Goal: Transaction & Acquisition: Purchase product/service

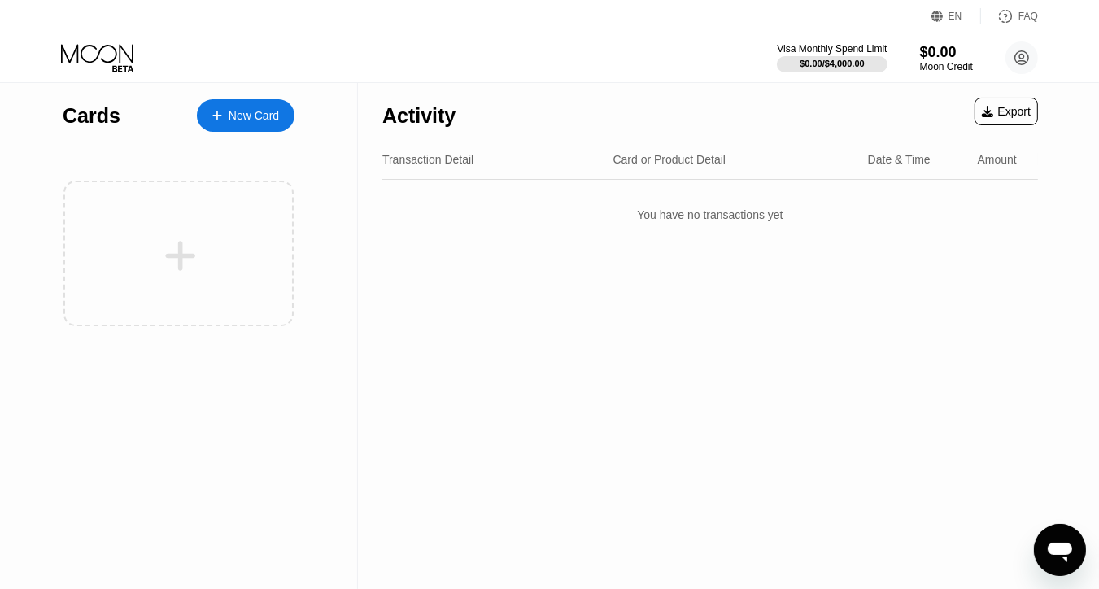
click at [238, 102] on div "New Card" at bounding box center [246, 115] width 98 height 33
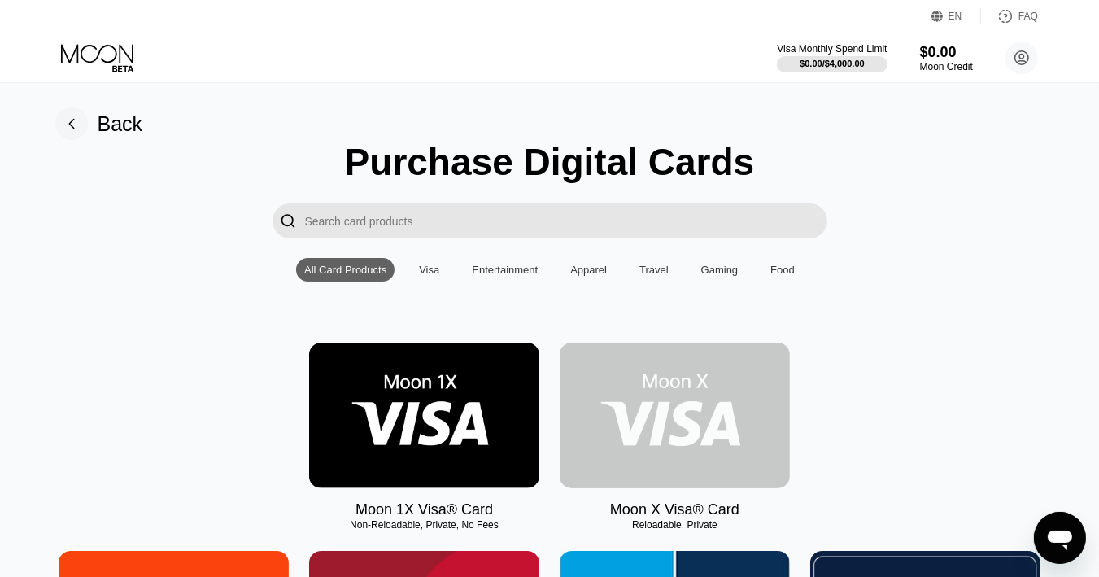
click at [655, 396] on img at bounding box center [675, 415] width 230 height 146
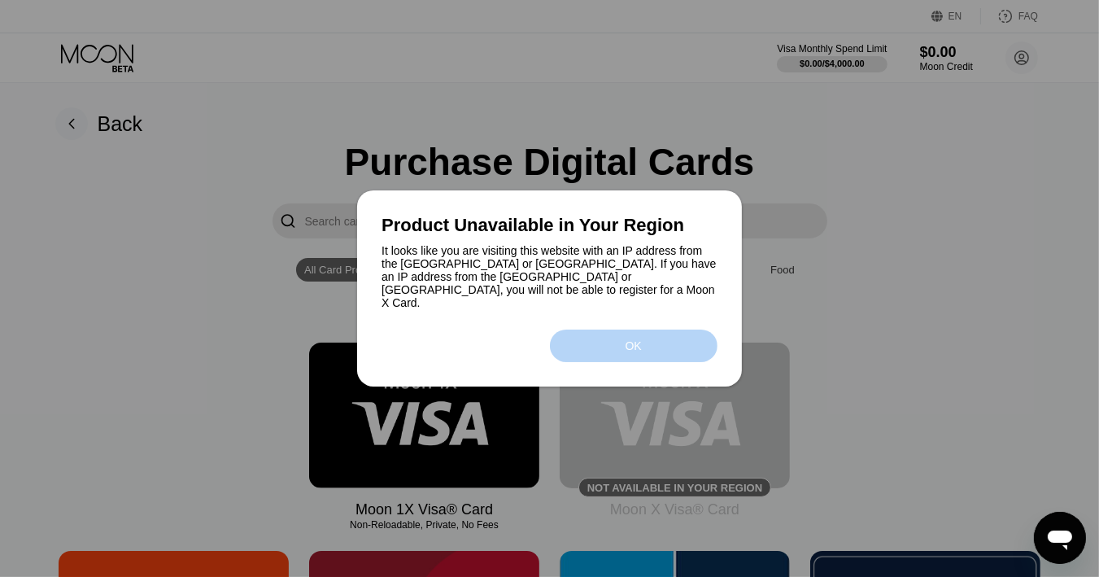
click at [651, 344] on div "OK" at bounding box center [634, 345] width 168 height 33
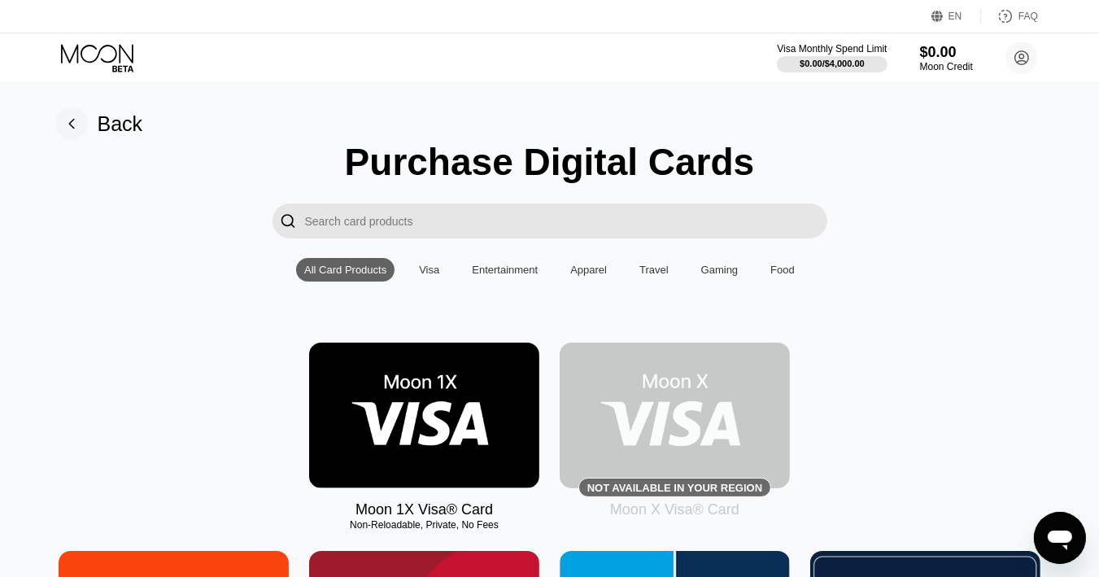
click at [473, 412] on img at bounding box center [424, 415] width 230 height 146
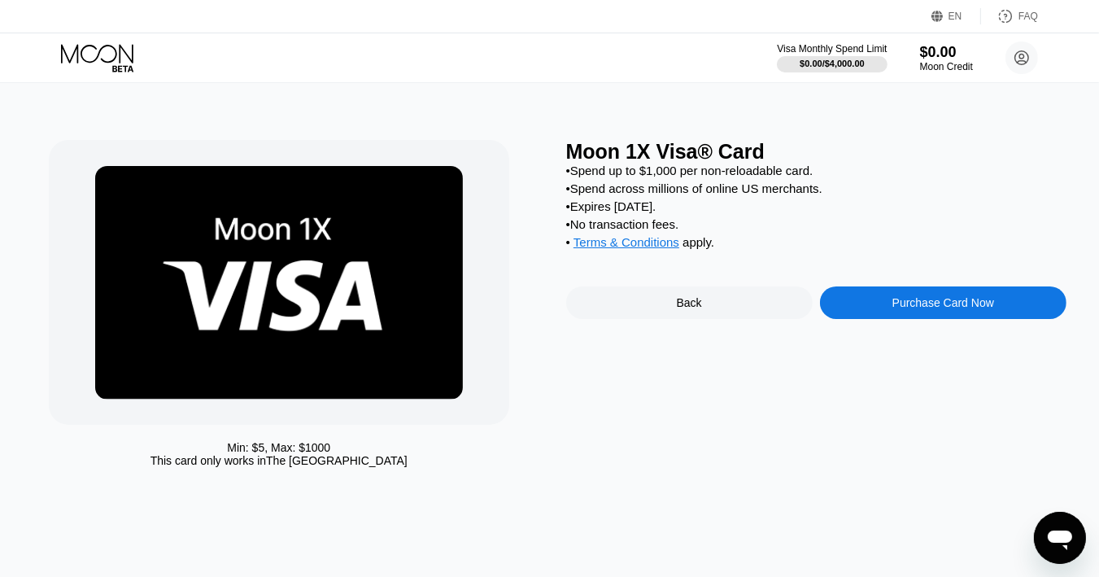
click at [878, 319] on div "Purchase Card Now" at bounding box center [943, 302] width 246 height 33
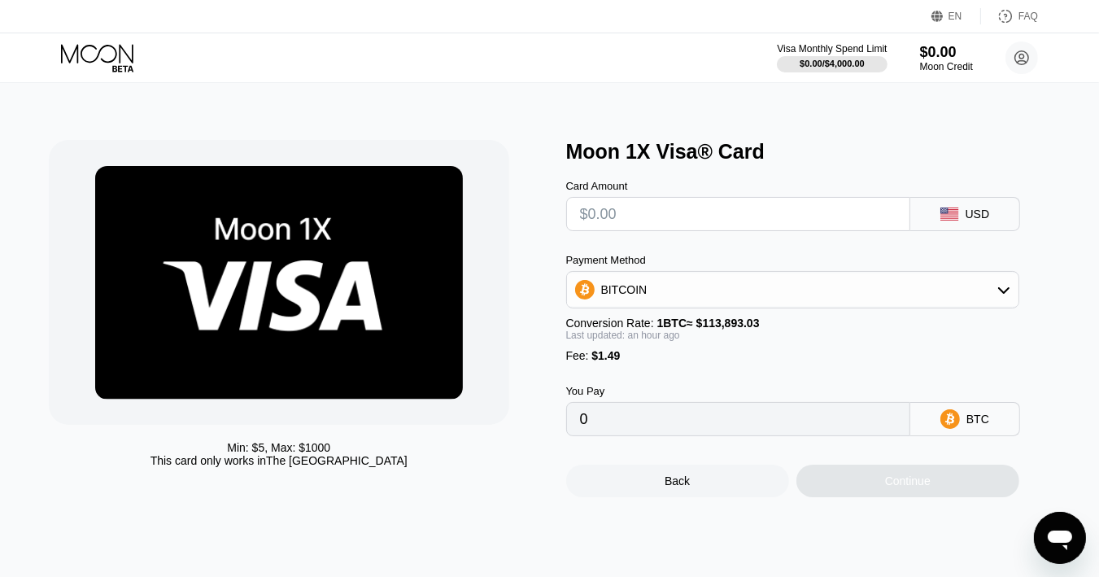
click at [927, 254] on div "Payment Method BITCOIN Conversion Rate: 1 BTC ≈ $113,893.03 Last updated: an ho…" at bounding box center [792, 308] width 453 height 108
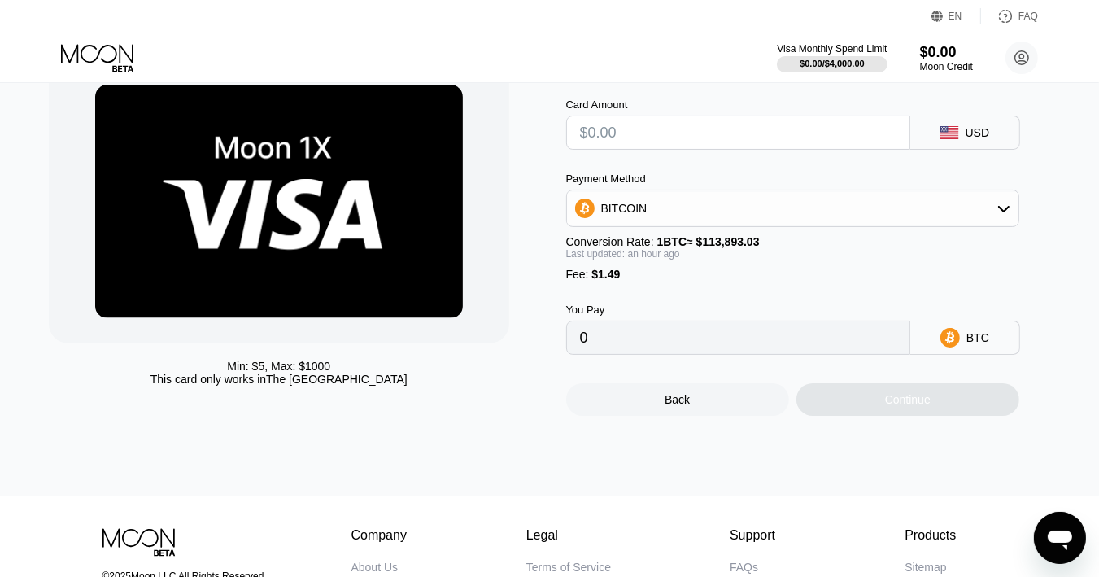
click at [703, 149] on input "text" at bounding box center [738, 132] width 316 height 33
click at [898, 185] on div "Payment Method" at bounding box center [792, 178] width 453 height 12
click at [686, 354] on input "0" at bounding box center [738, 337] width 316 height 33
click at [684, 142] on input "text" at bounding box center [738, 132] width 316 height 33
type input "$10"
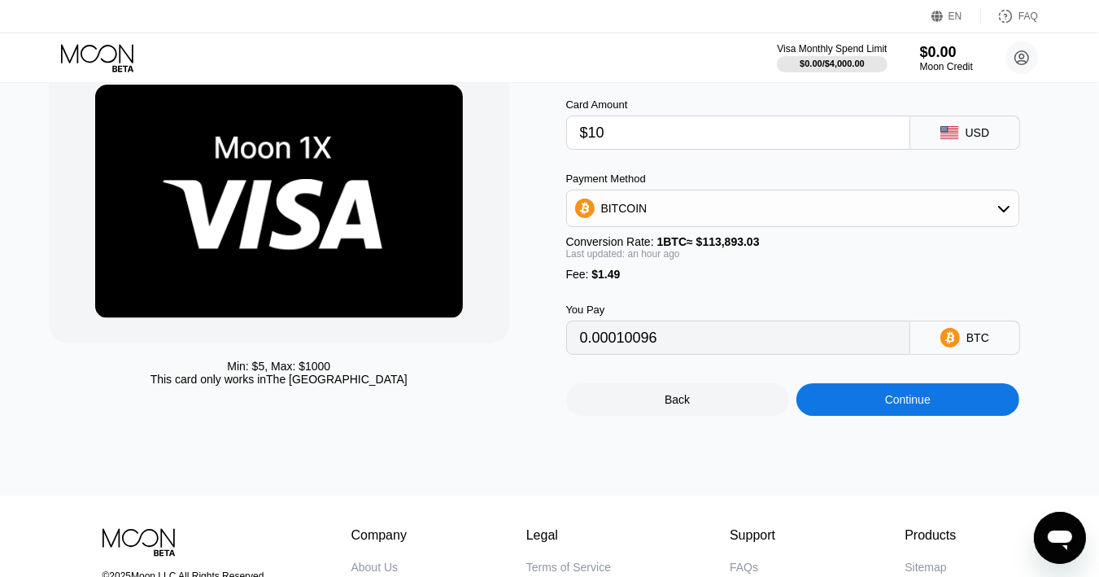
type input "0.00010096"
type input "$100"
type input "0.00089171"
type input "$1000"
type input "0.00879921"
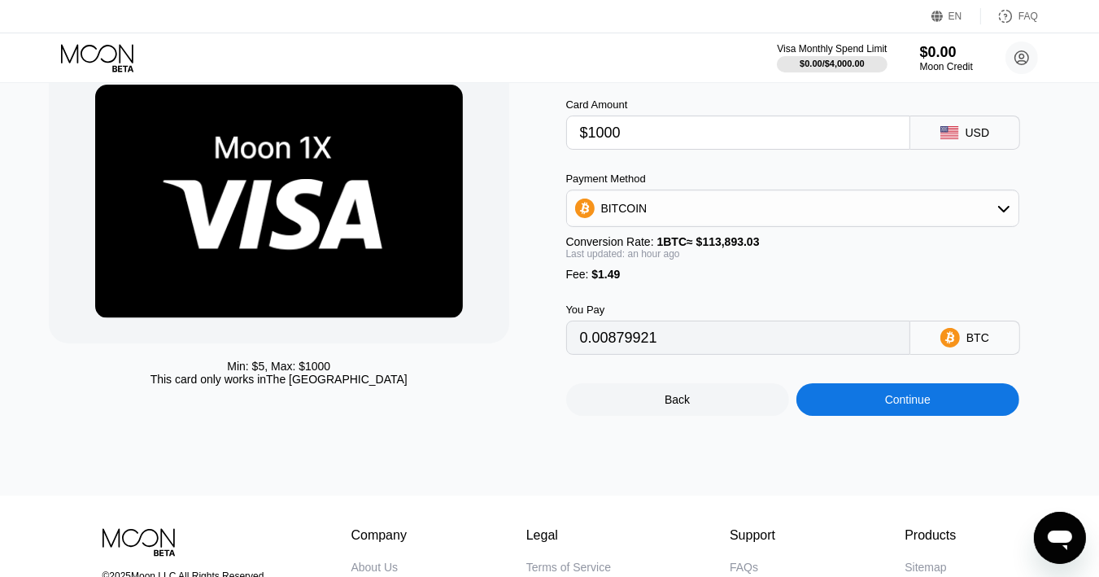
type input "$10000"
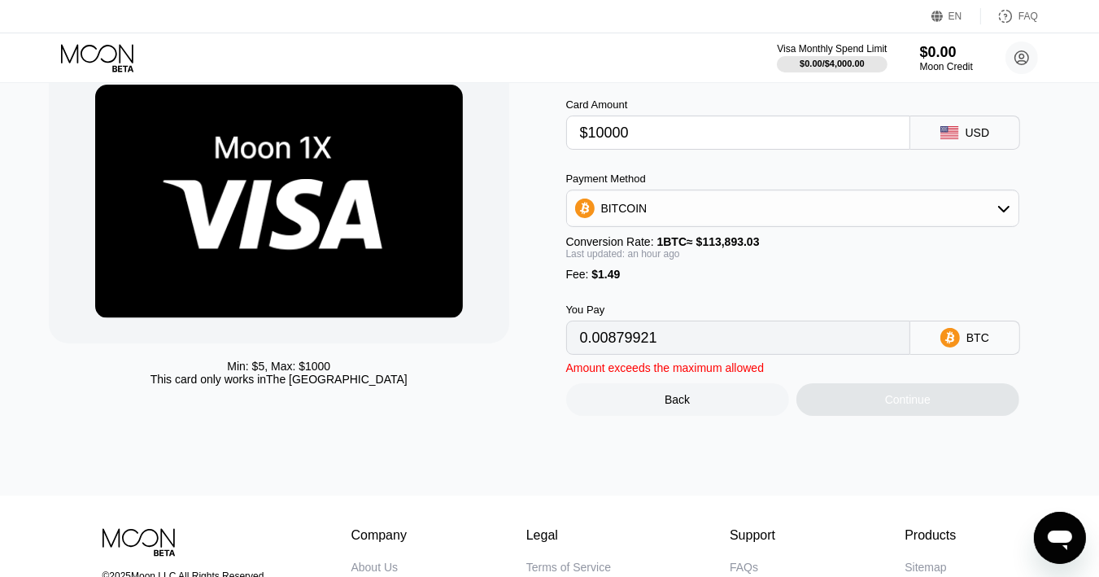
type input "0.08787428"
type input "$1000"
type input "0.00879921"
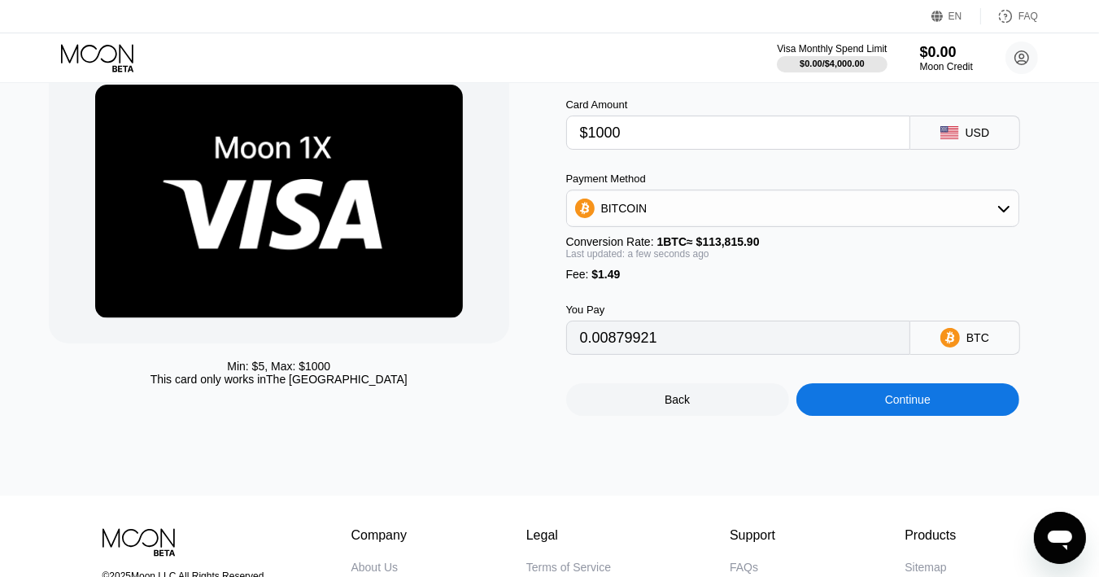
type input "$1000"
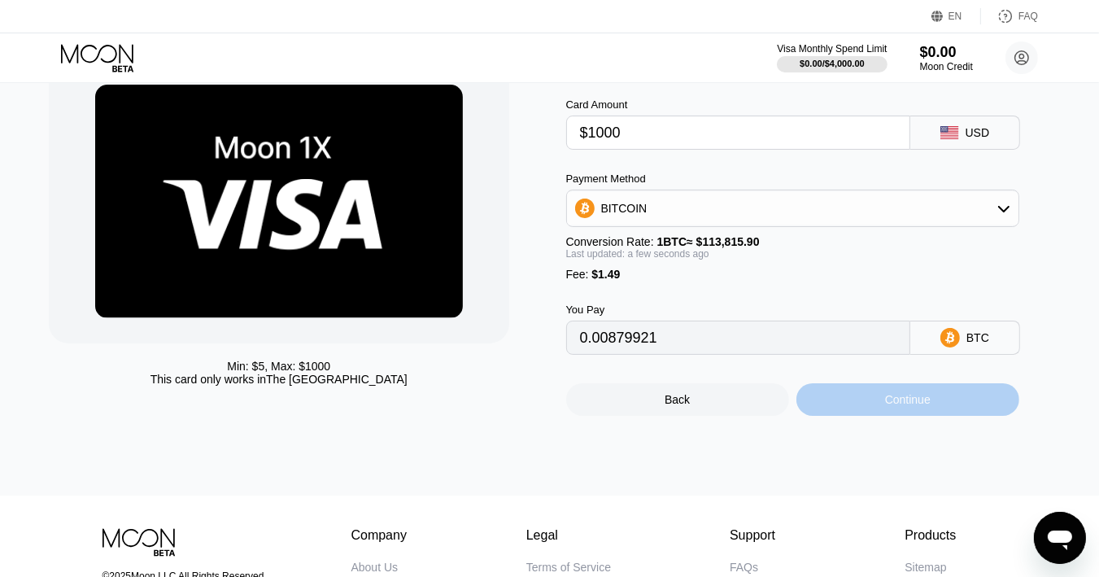
click at [857, 406] on div "Continue" at bounding box center [907, 399] width 223 height 33
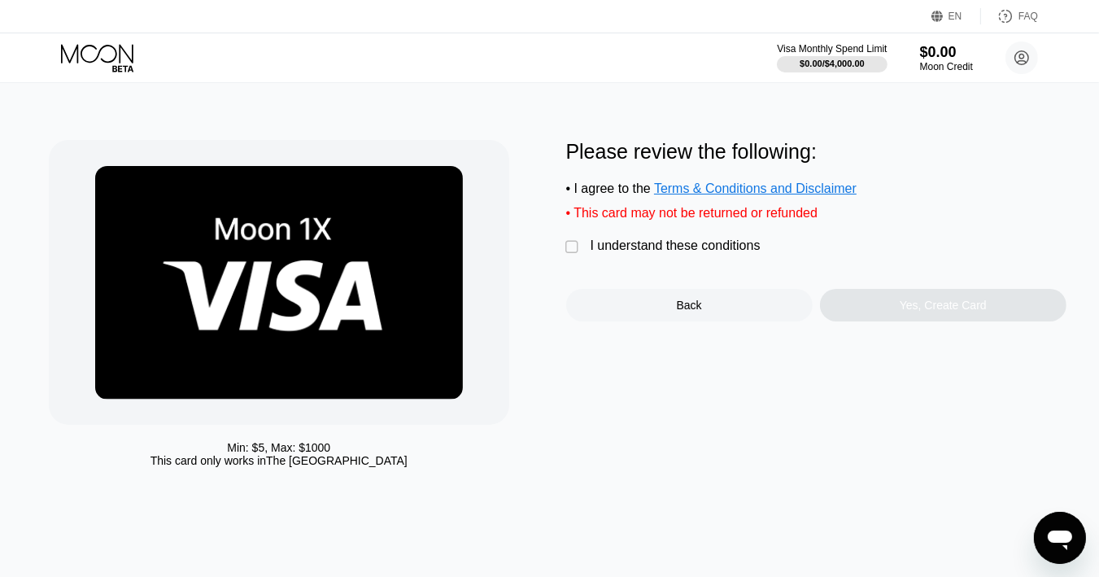
click at [573, 255] on div "" at bounding box center [574, 247] width 16 height 16
click at [885, 321] on div "Yes, Create Card" at bounding box center [943, 305] width 246 height 33
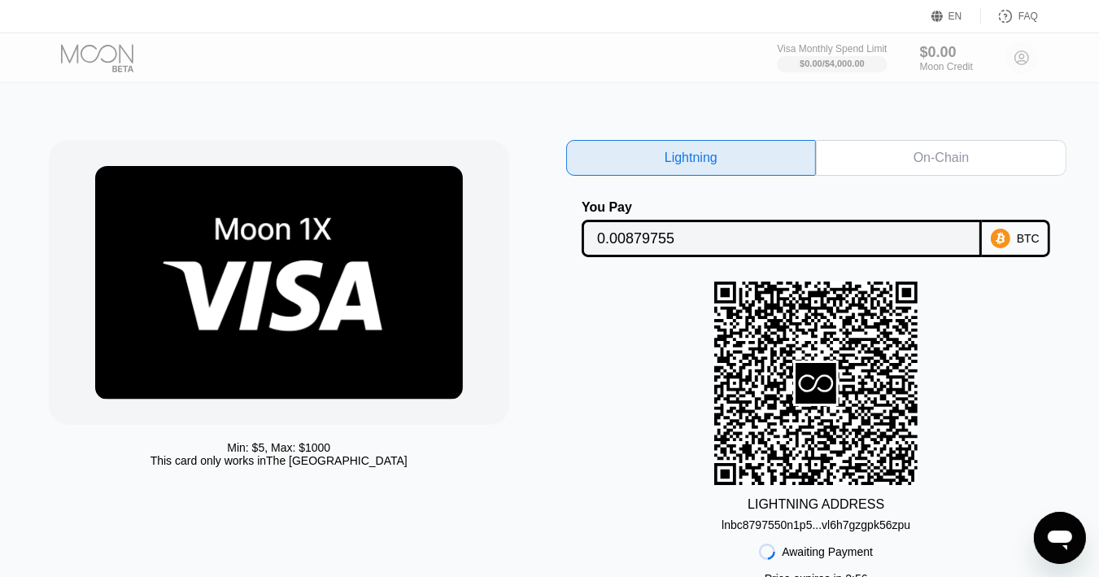
click at [1010, 238] on icon at bounding box center [1001, 239] width 20 height 20
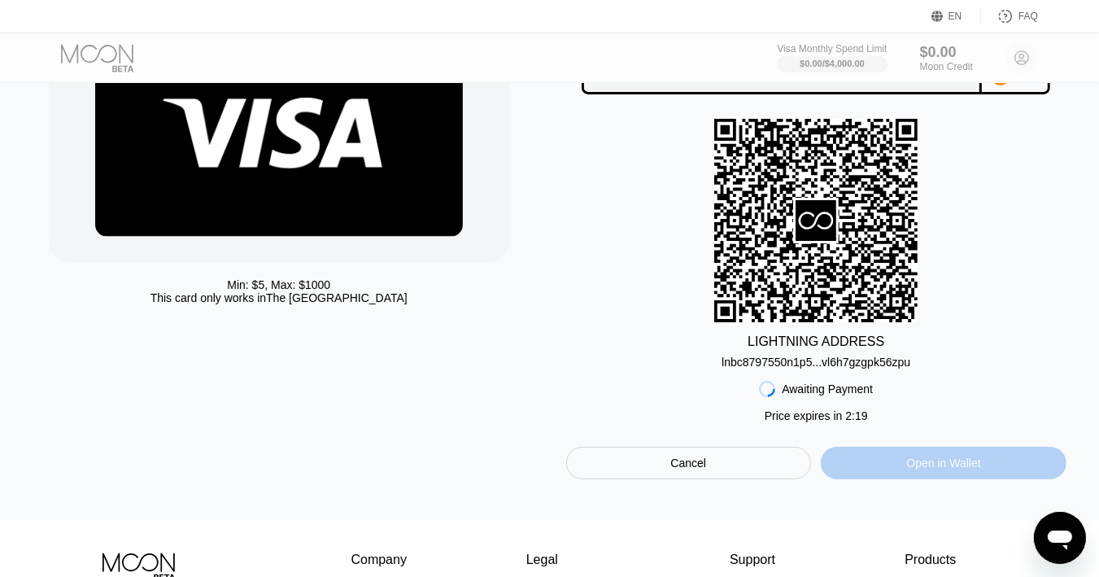
click at [892, 471] on div "Open in Wallet" at bounding box center [944, 463] width 246 height 33
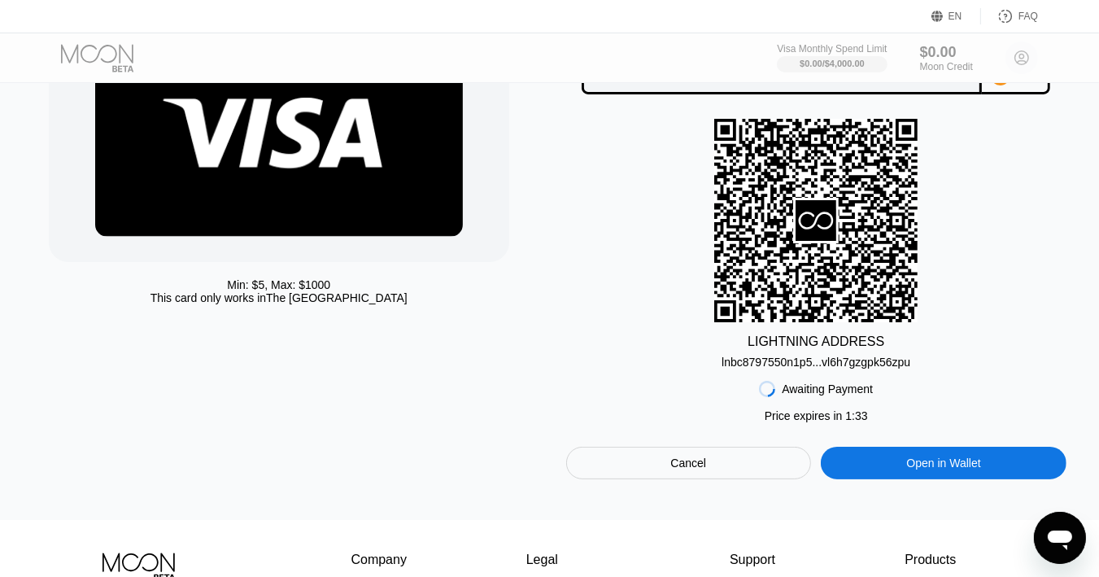
scroll to position [163, 0]
click at [875, 461] on div "Open in Wallet" at bounding box center [944, 463] width 246 height 33
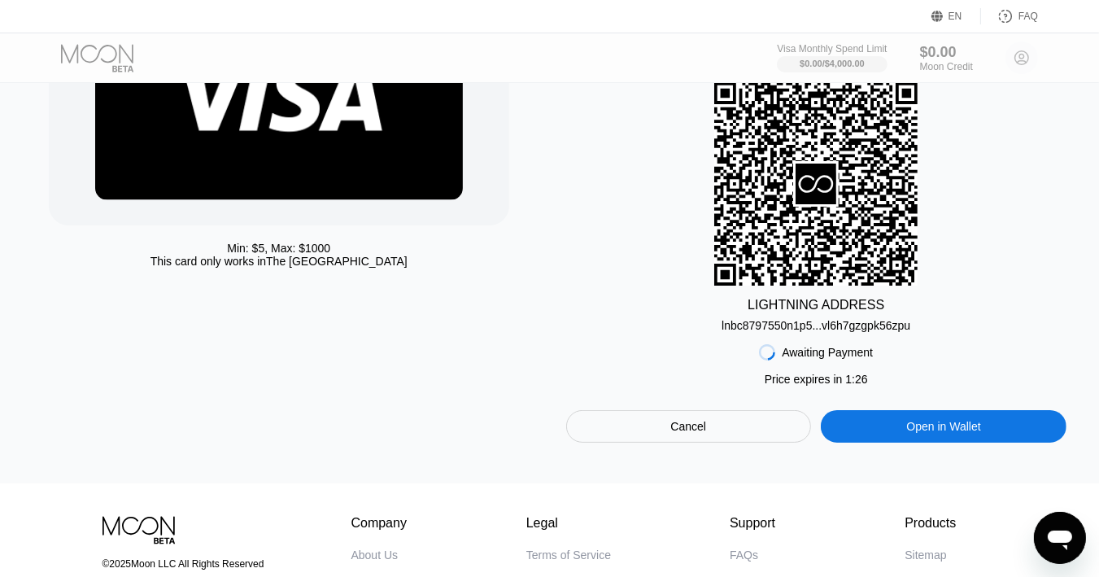
scroll to position [0, 0]
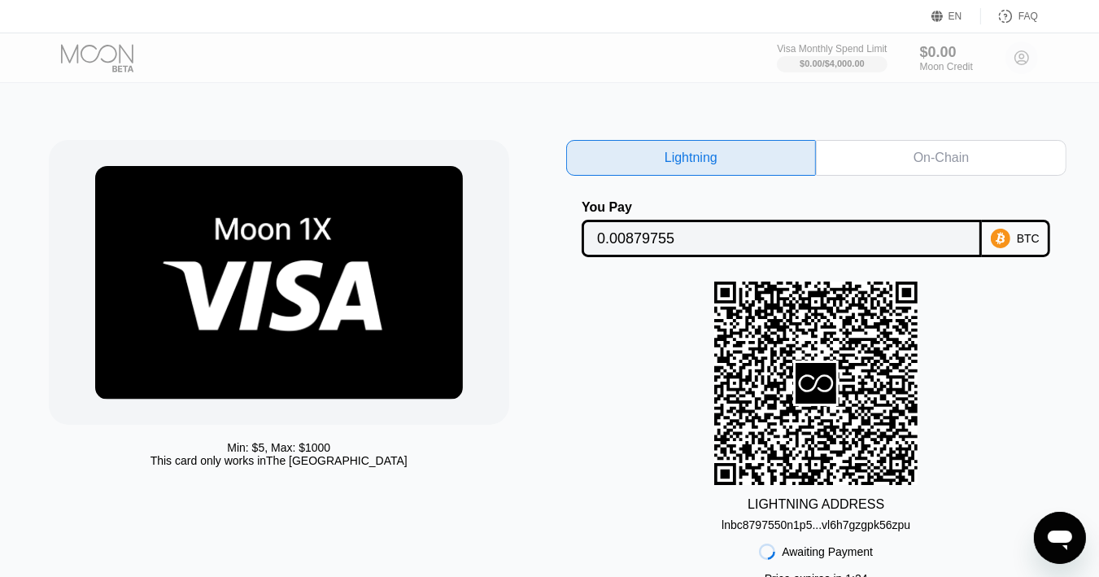
click at [891, 161] on div "On-Chain" at bounding box center [941, 158] width 251 height 36
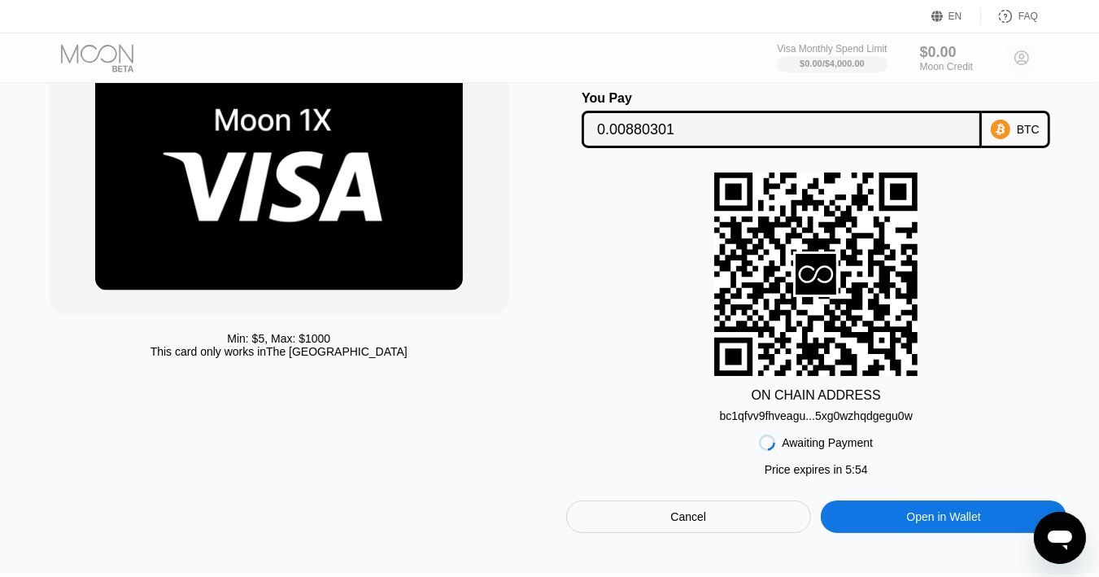
scroll to position [244, 0]
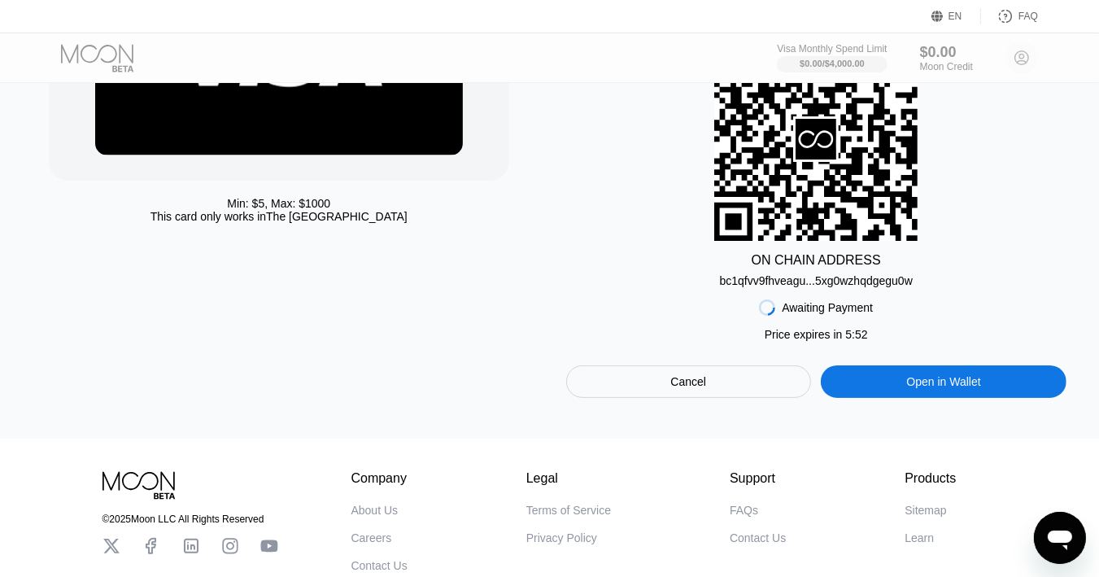
click at [894, 398] on div "Open in Wallet" at bounding box center [944, 381] width 246 height 33
click at [865, 392] on div "Open in Wallet" at bounding box center [944, 381] width 246 height 33
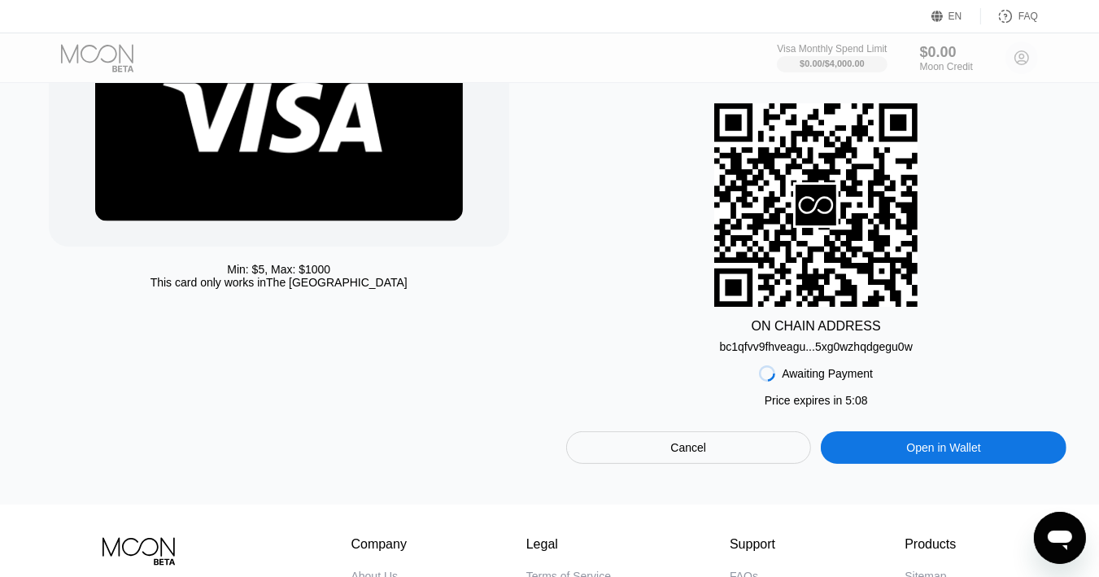
scroll to position [163, 0]
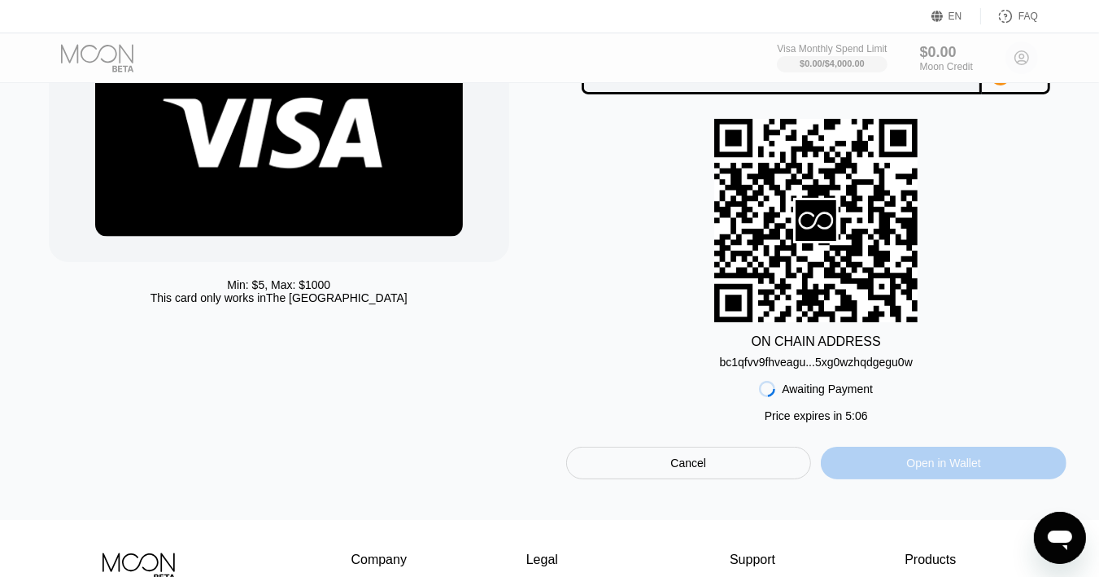
click at [889, 471] on div "Open in Wallet" at bounding box center [944, 463] width 246 height 33
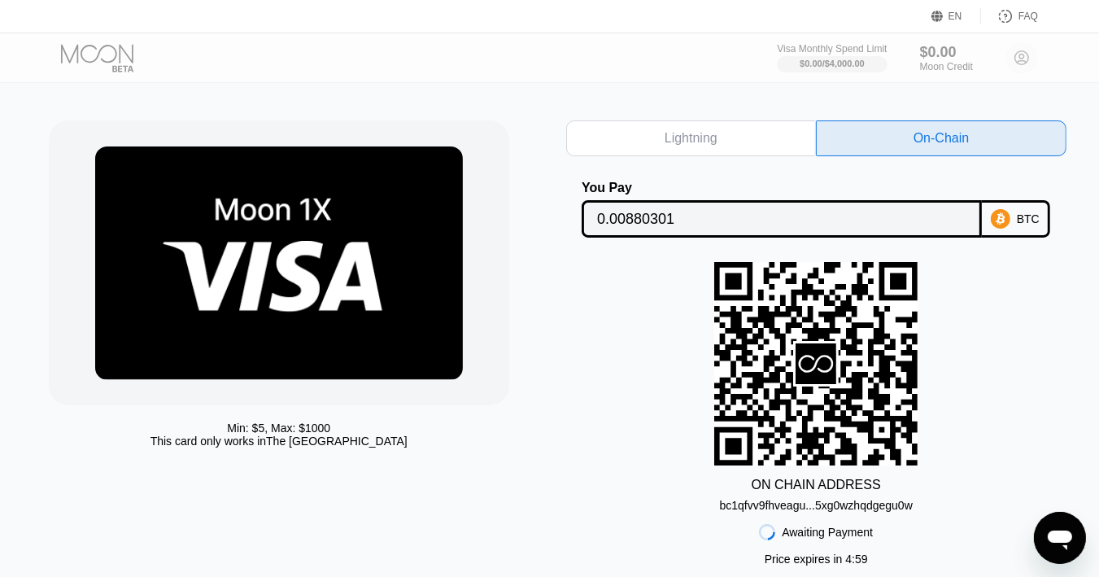
scroll to position [0, 0]
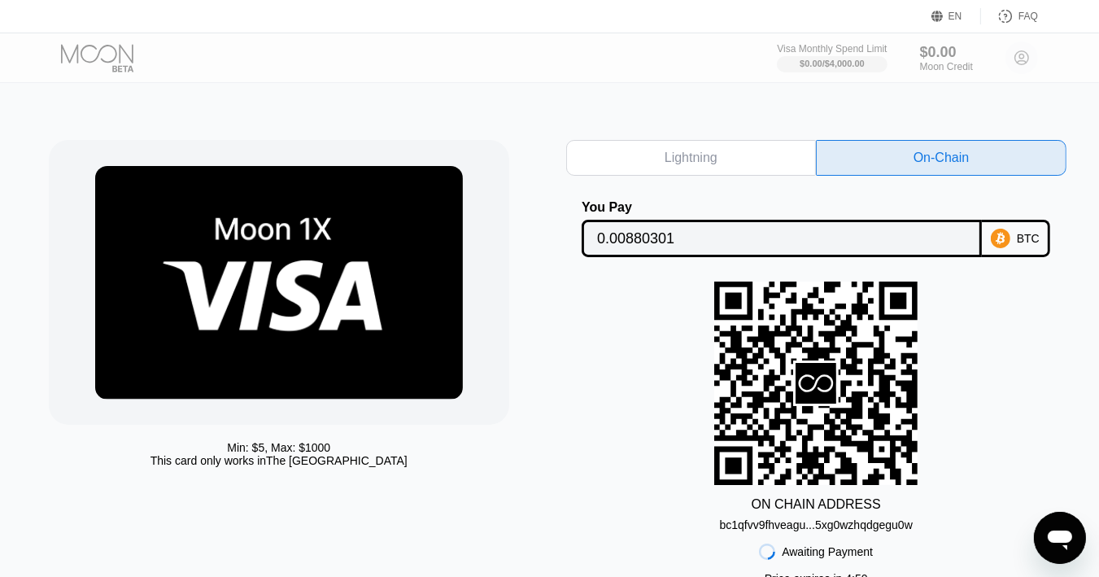
click at [736, 242] on input "0.00880301" at bounding box center [781, 238] width 369 height 33
click at [662, 240] on input "0.00880301" at bounding box center [781, 238] width 369 height 33
click at [688, 142] on div "Lightning" at bounding box center [691, 158] width 251 height 36
click at [686, 146] on div "Lightning" at bounding box center [691, 158] width 251 height 36
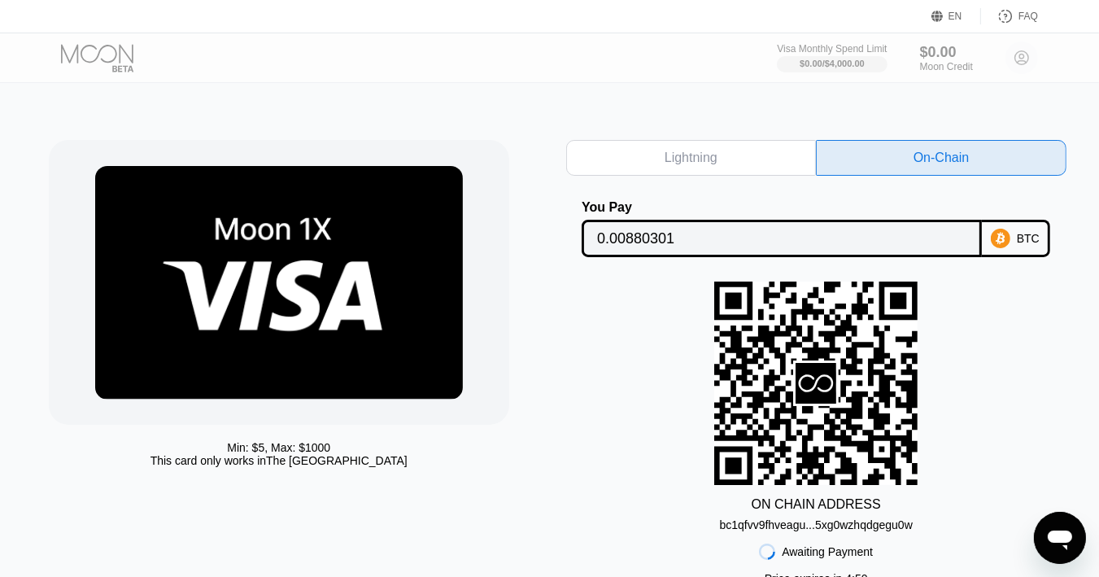
type input "0.00879755"
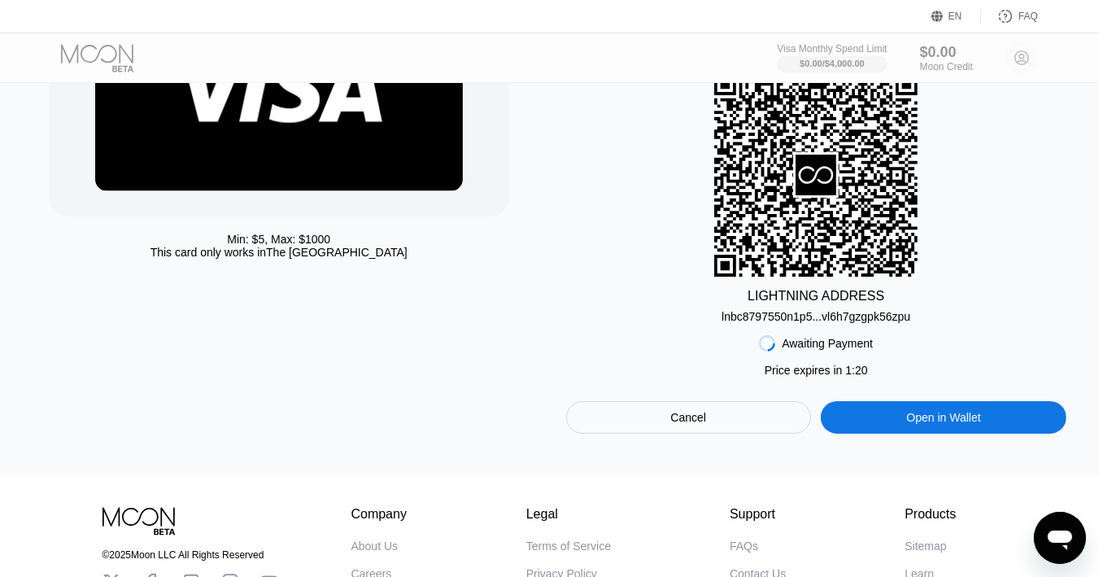
scroll to position [244, 0]
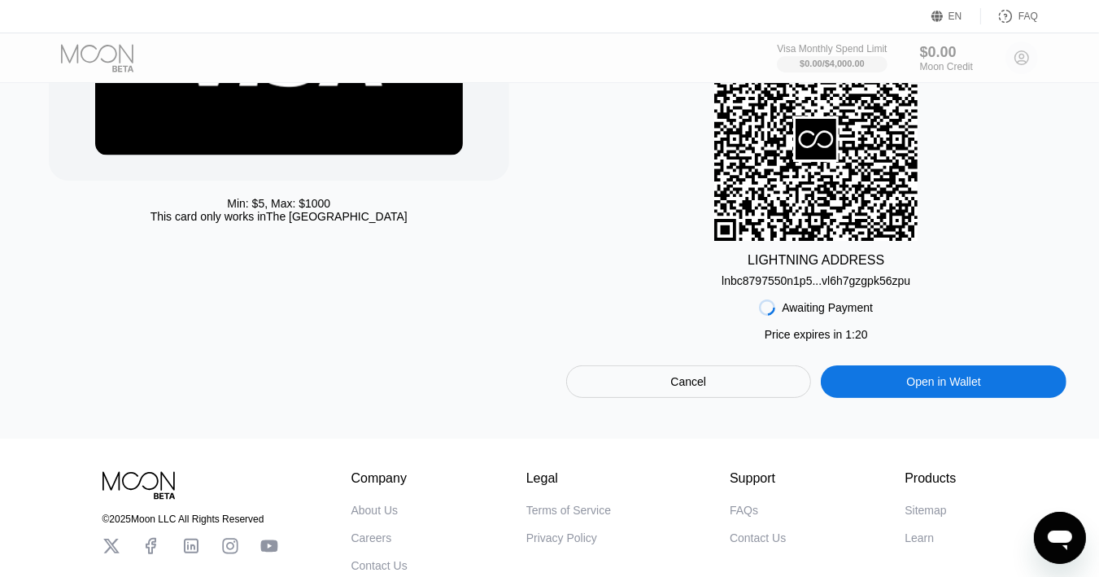
click at [859, 392] on div "Open in Wallet" at bounding box center [944, 381] width 246 height 33
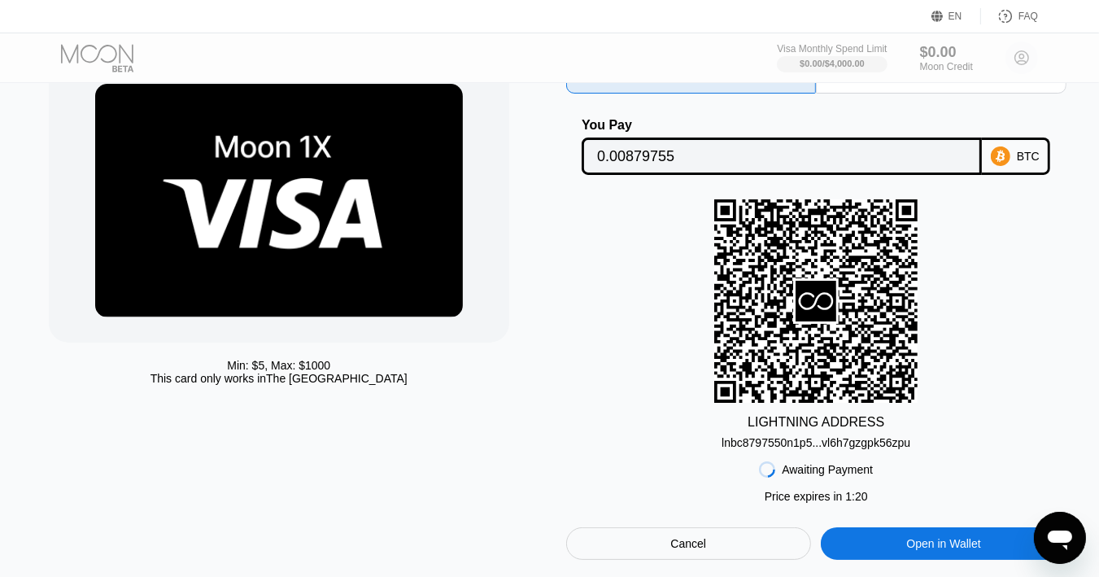
scroll to position [0, 0]
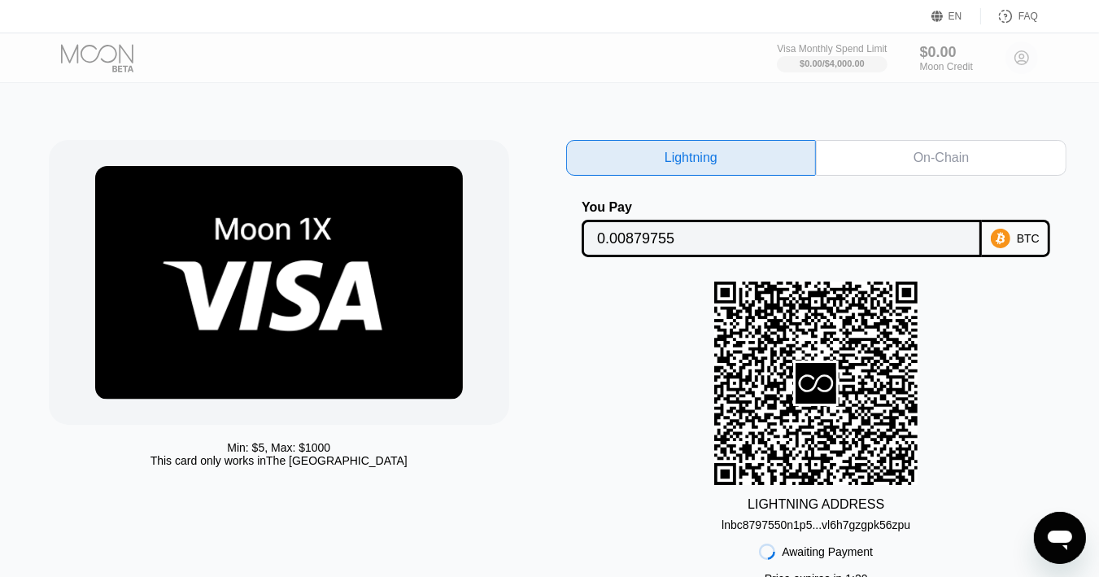
click at [107, 70] on div at bounding box center [111, 58] width 100 height 28
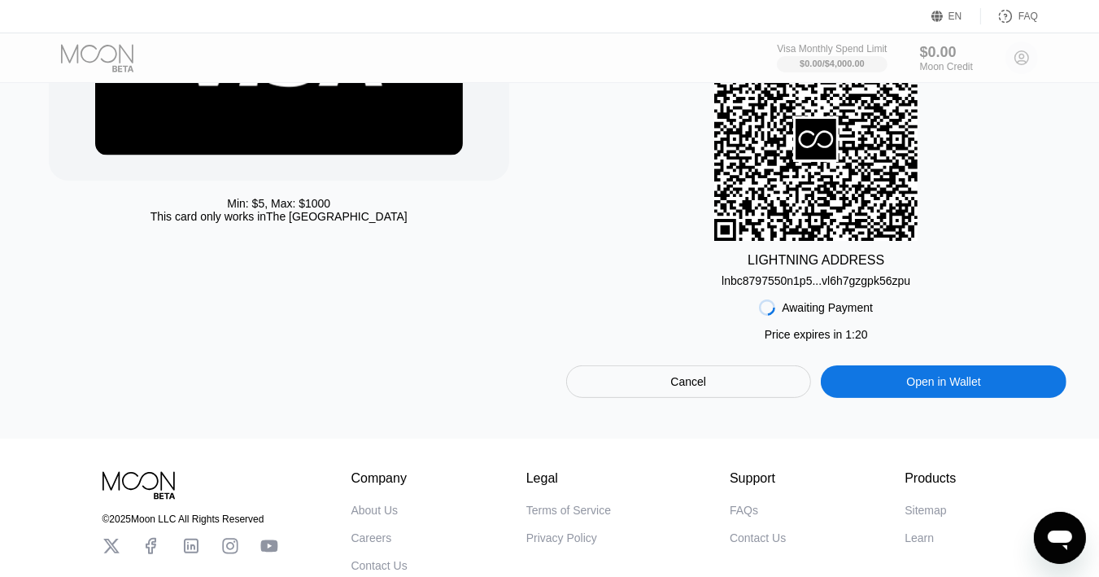
click at [699, 398] on div "Cancel" at bounding box center [689, 381] width 246 height 33
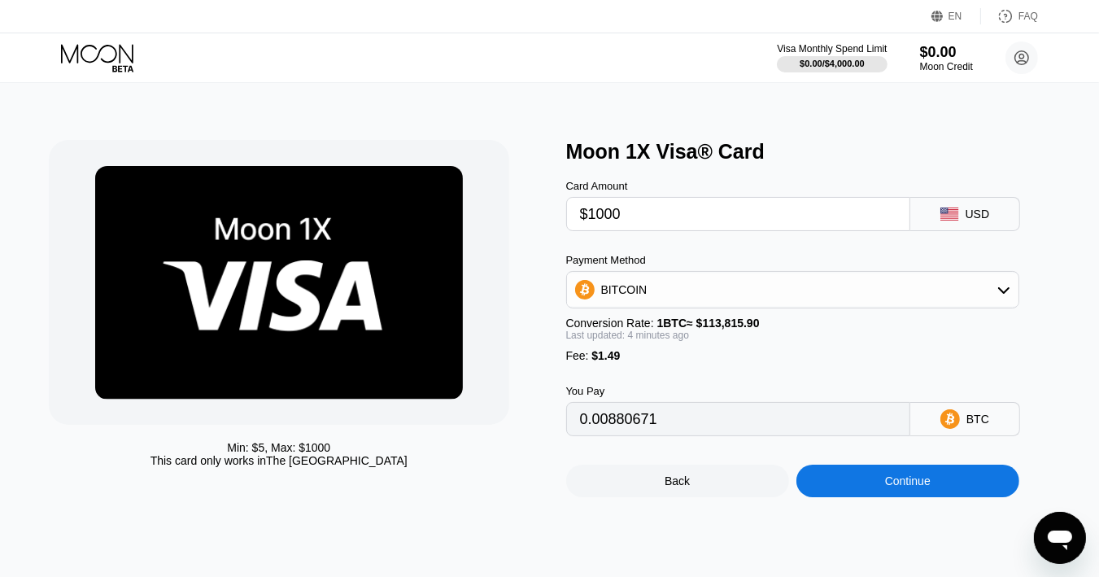
click at [678, 237] on div "Card Amount $1000 USD Payment Method BITCOIN Conversion Rate: 1 BTC ≈ $113,815.…" at bounding box center [816, 299] width 500 height 272
click at [875, 303] on div "BITCOIN" at bounding box center [792, 289] width 451 height 33
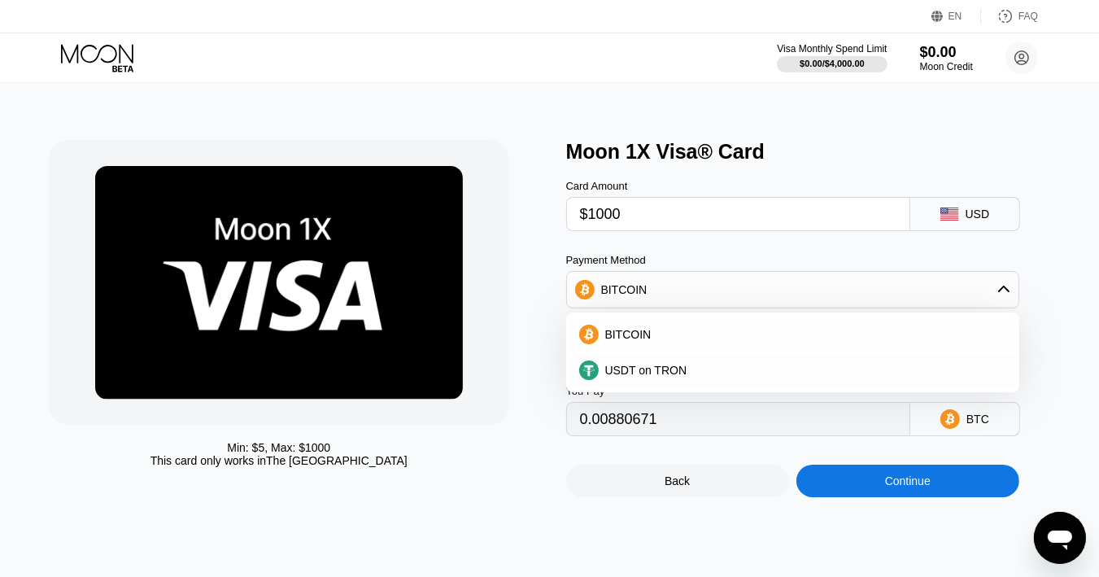
click at [865, 305] on div "BITCOIN" at bounding box center [792, 289] width 451 height 33
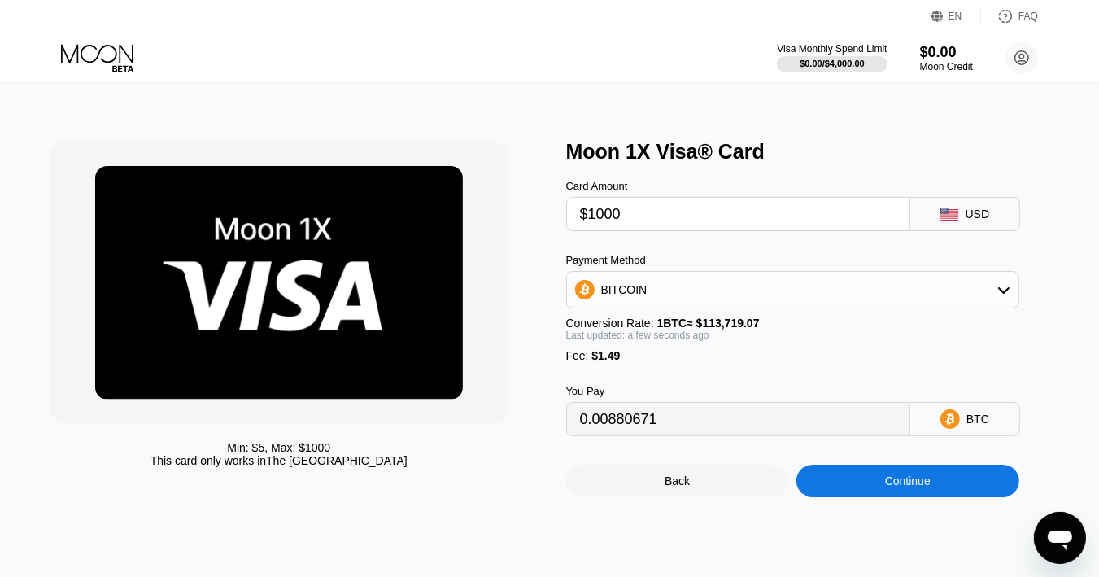
click at [861, 495] on div "Continue" at bounding box center [907, 480] width 223 height 33
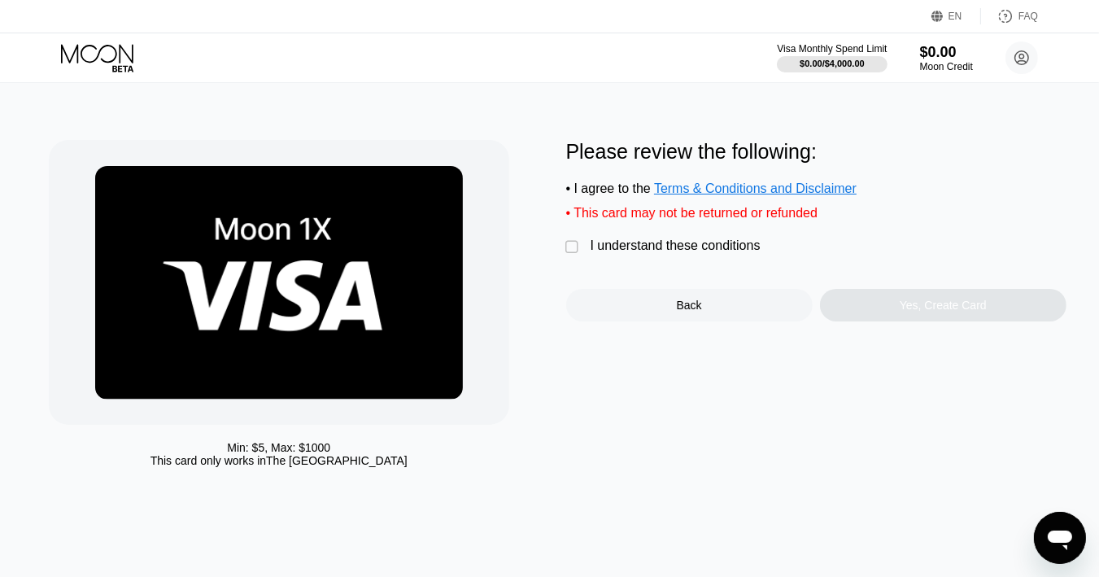
click at [660, 253] on div "I understand these conditions" at bounding box center [676, 245] width 170 height 15
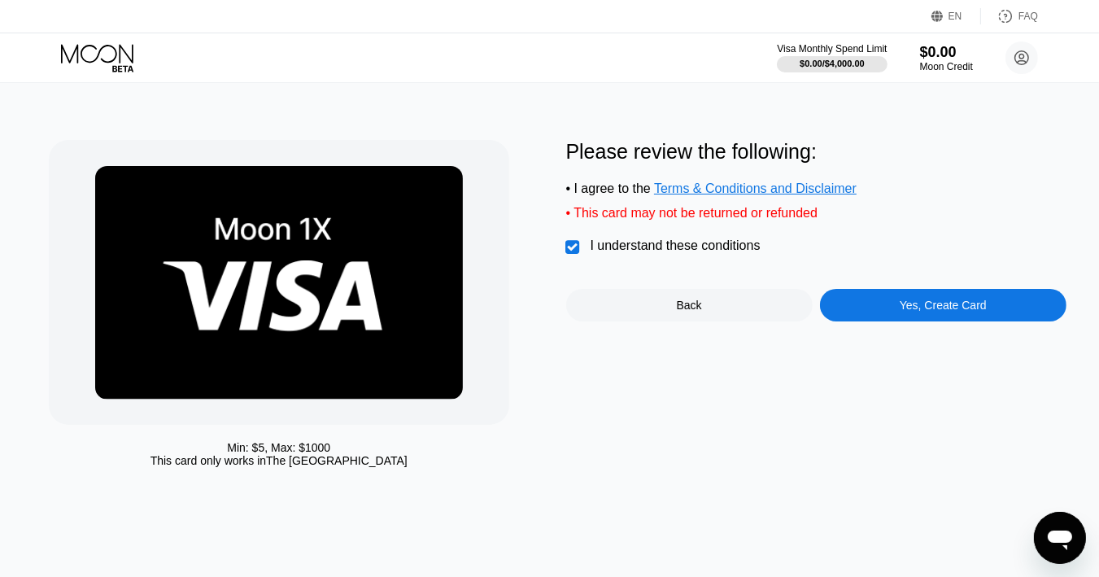
click at [887, 321] on div "Yes, Create Card" at bounding box center [943, 305] width 246 height 33
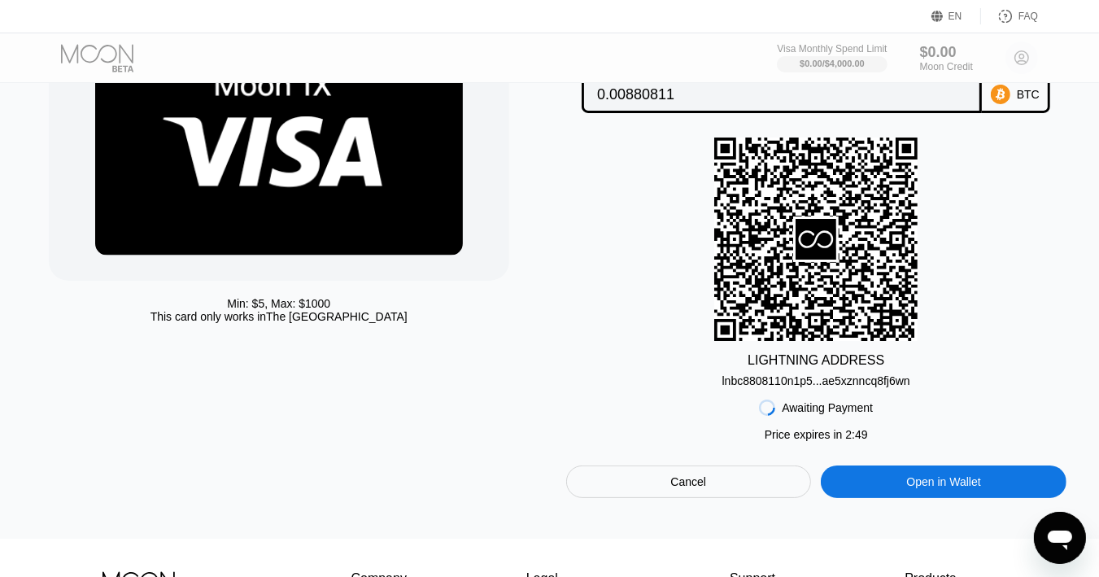
scroll to position [244, 0]
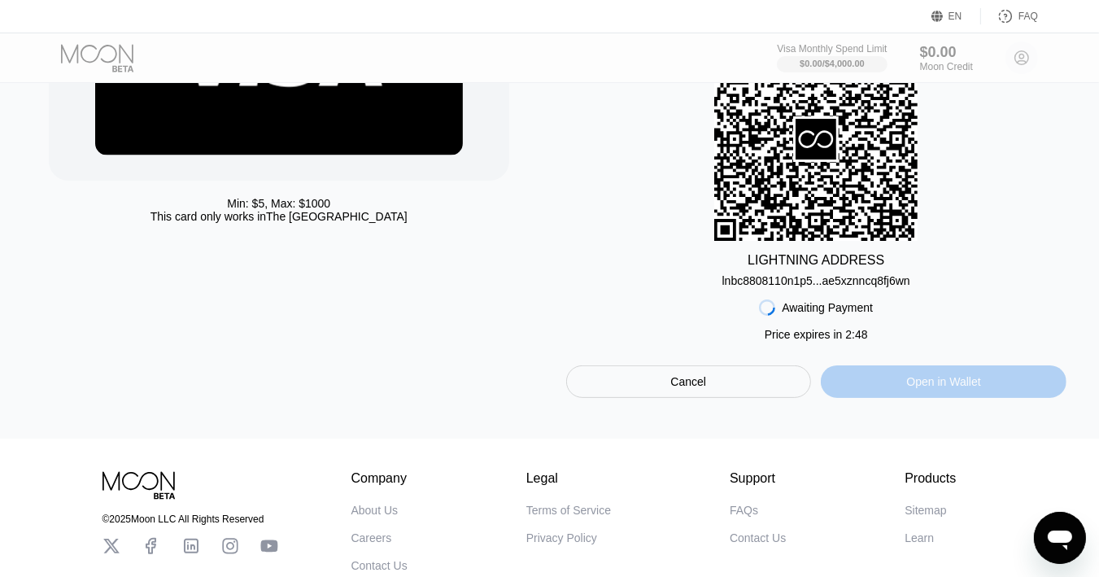
click at [865, 393] on div "Open in Wallet" at bounding box center [944, 381] width 246 height 33
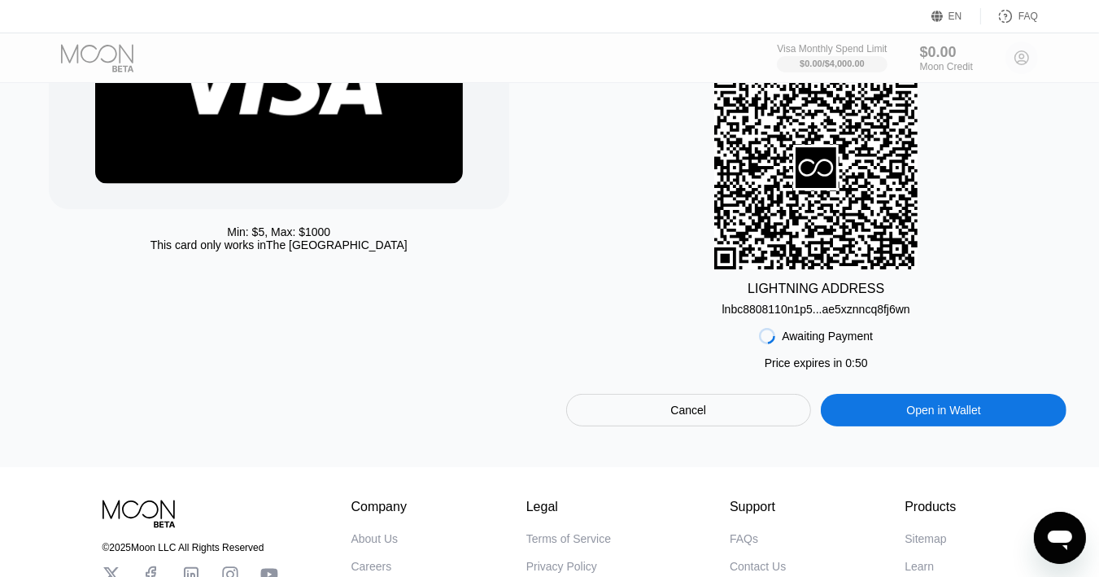
scroll to position [244, 0]
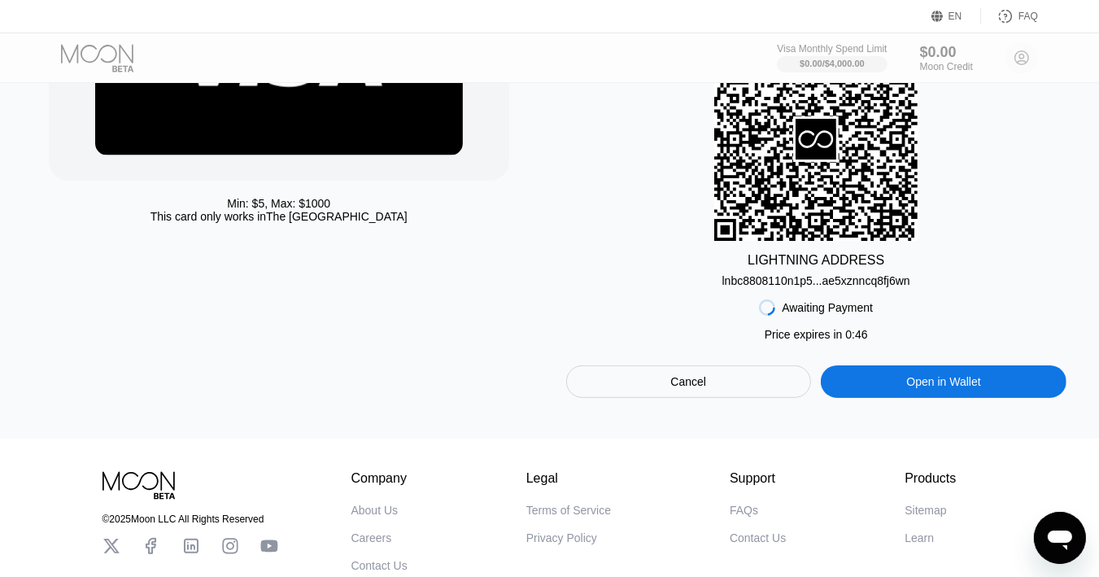
click at [770, 306] on icon at bounding box center [767, 307] width 22 height 22
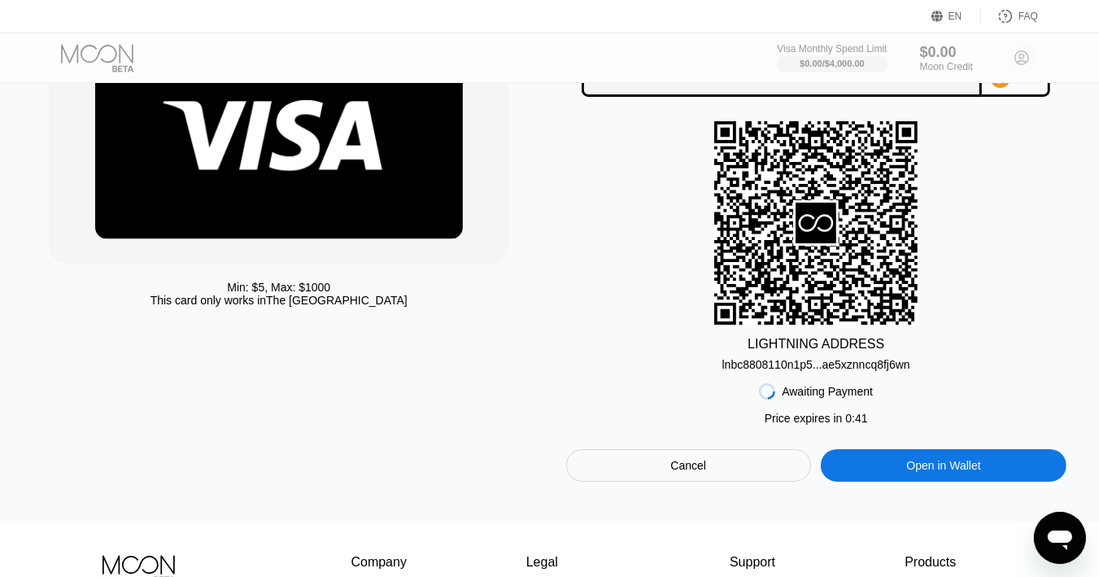
scroll to position [163, 0]
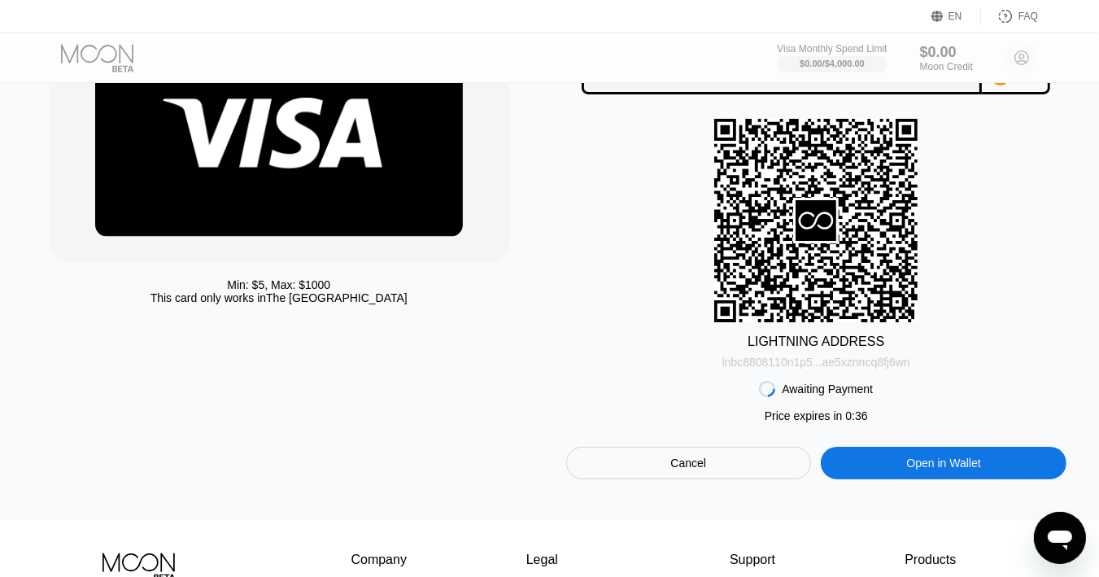
click at [791, 362] on div "lnbc8808110n1p5...ae5xznncq8fj6wn" at bounding box center [816, 361] width 188 height 13
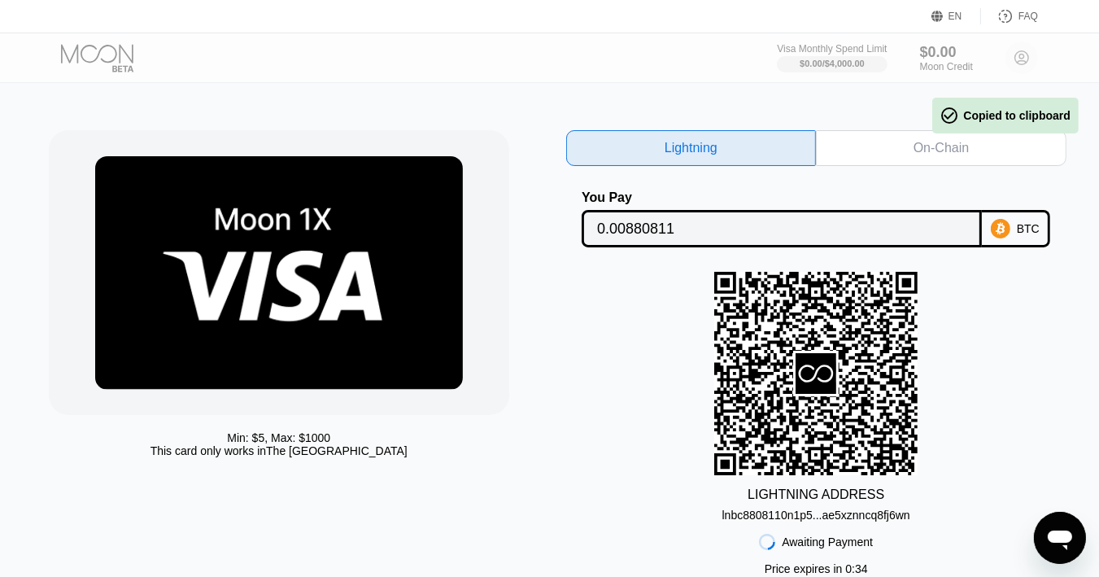
scroll to position [0, 0]
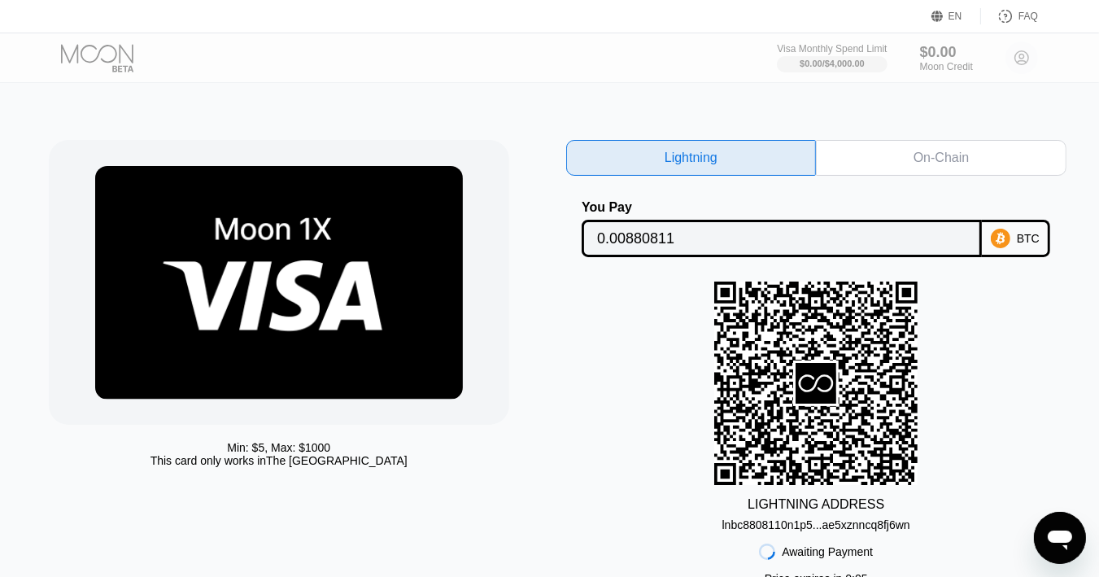
type input "0.00879845"
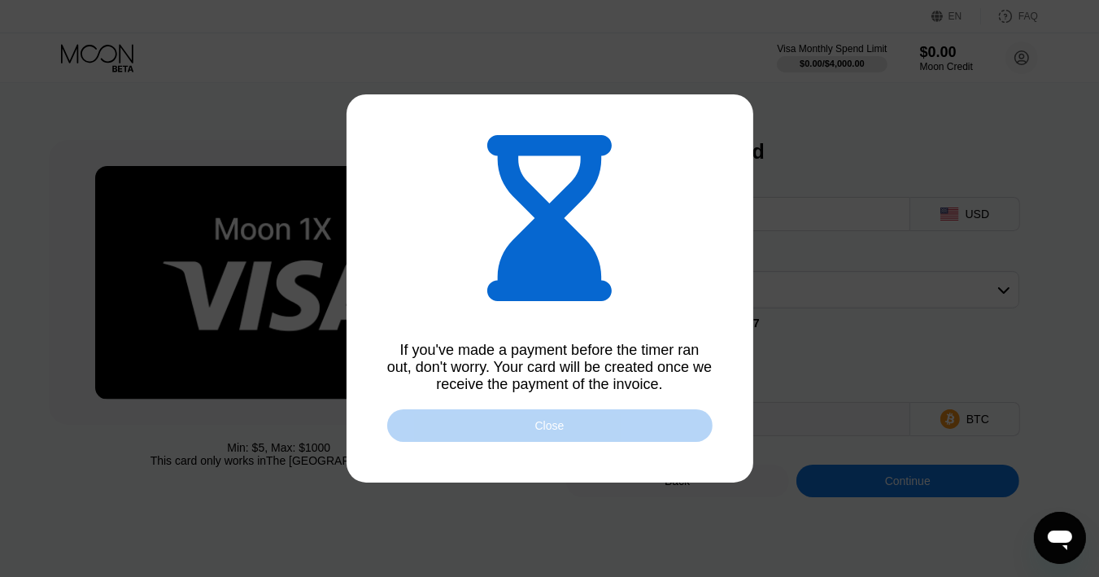
click at [576, 424] on div "Close" at bounding box center [549, 425] width 325 height 33
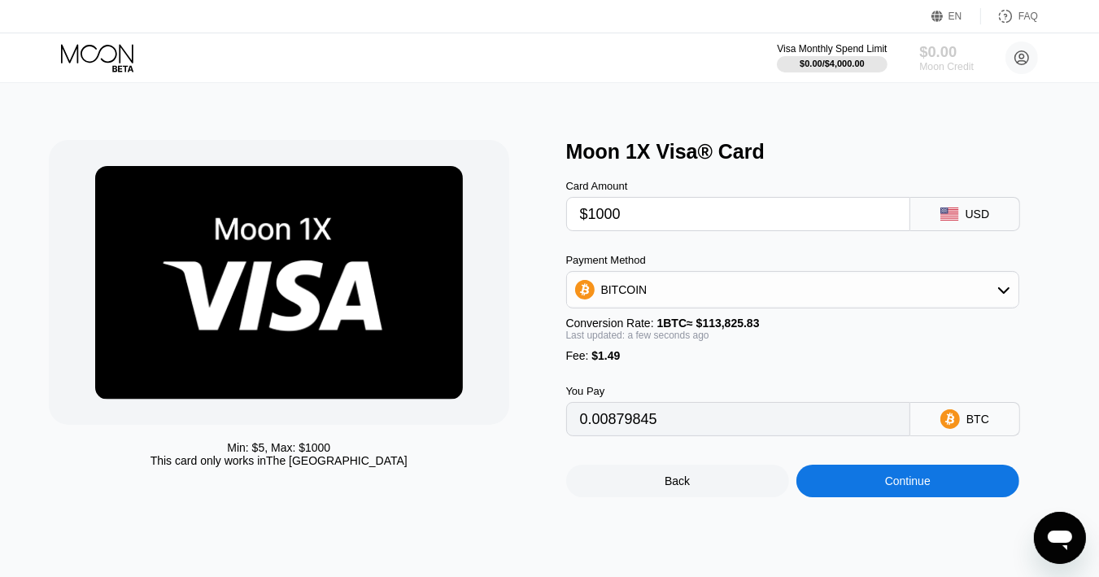
click at [947, 58] on div "$0.00" at bounding box center [946, 51] width 54 height 17
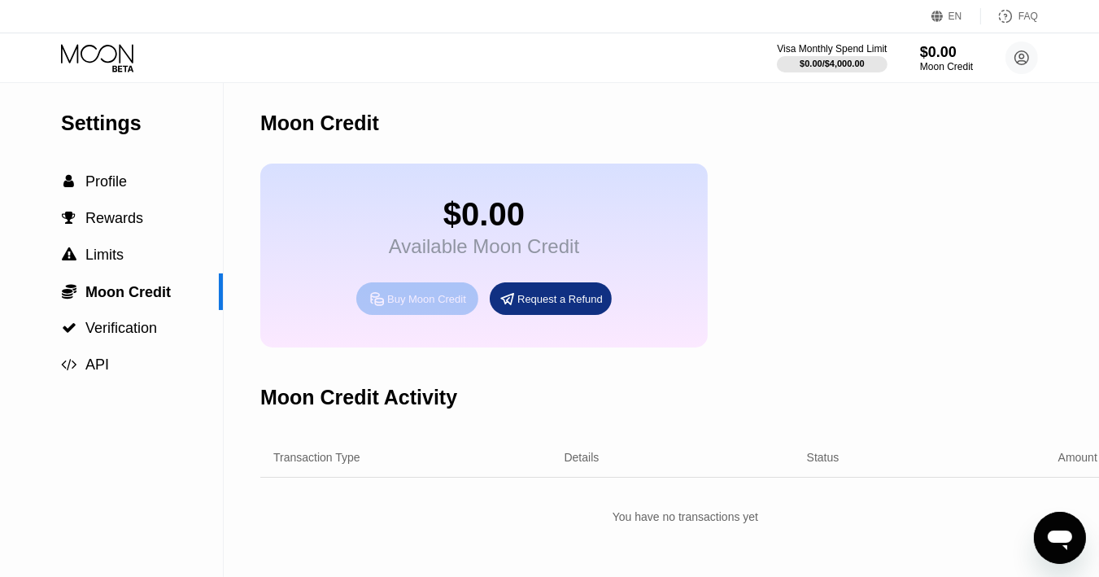
click at [443, 306] on div "Buy Moon Credit" at bounding box center [426, 299] width 79 height 14
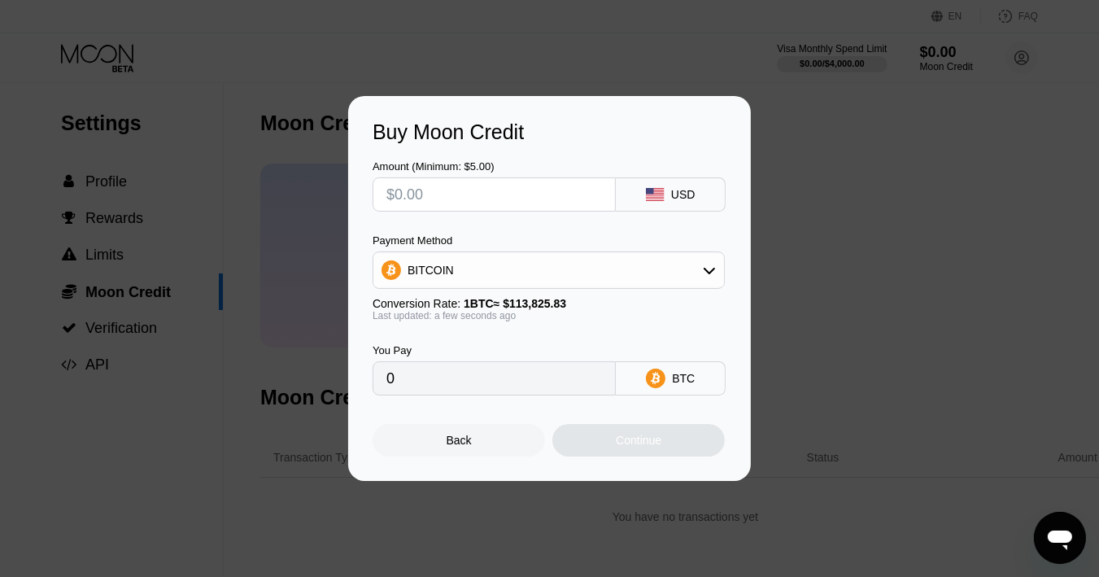
click at [545, 194] on input "text" at bounding box center [494, 194] width 216 height 33
type input "$1"
type input "0.00000879"
type input "$2"
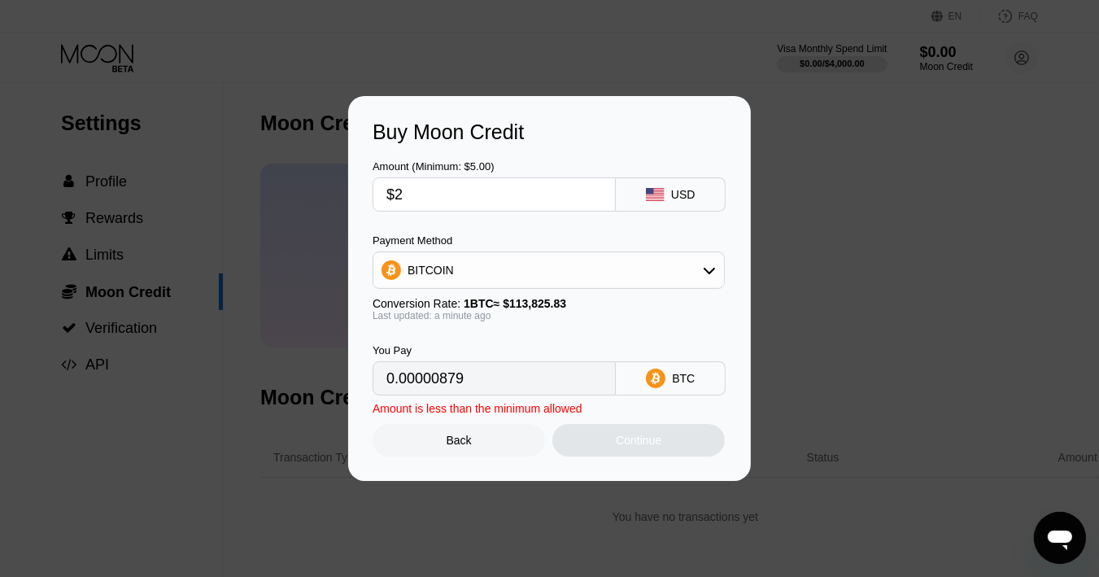
type input "0.00001758"
type input "$3"
type input "0"
type input "$3"
type input "0.00002636"
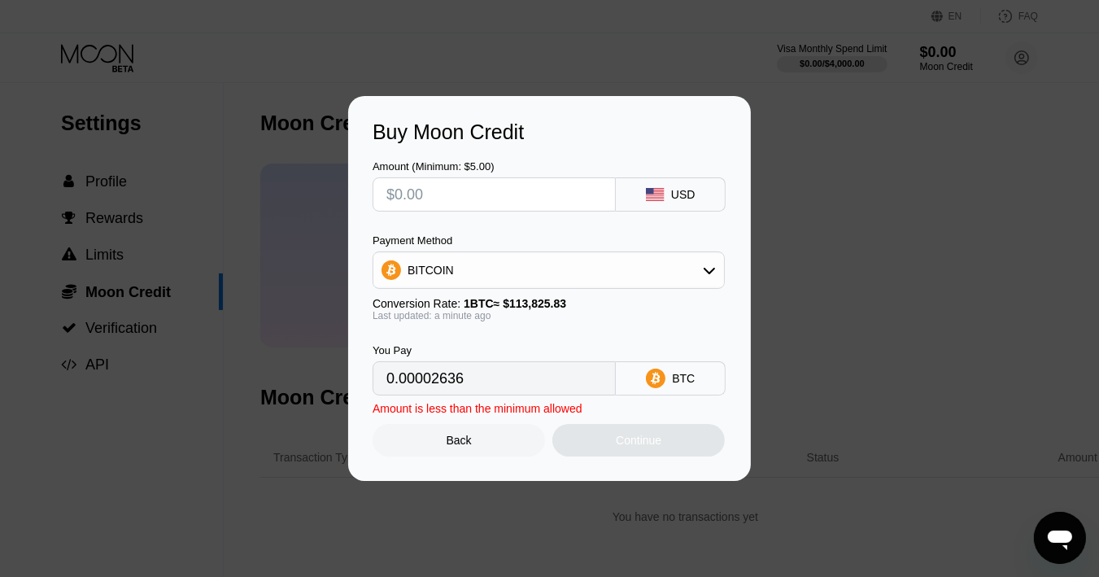
type input "0"
type input "$55"
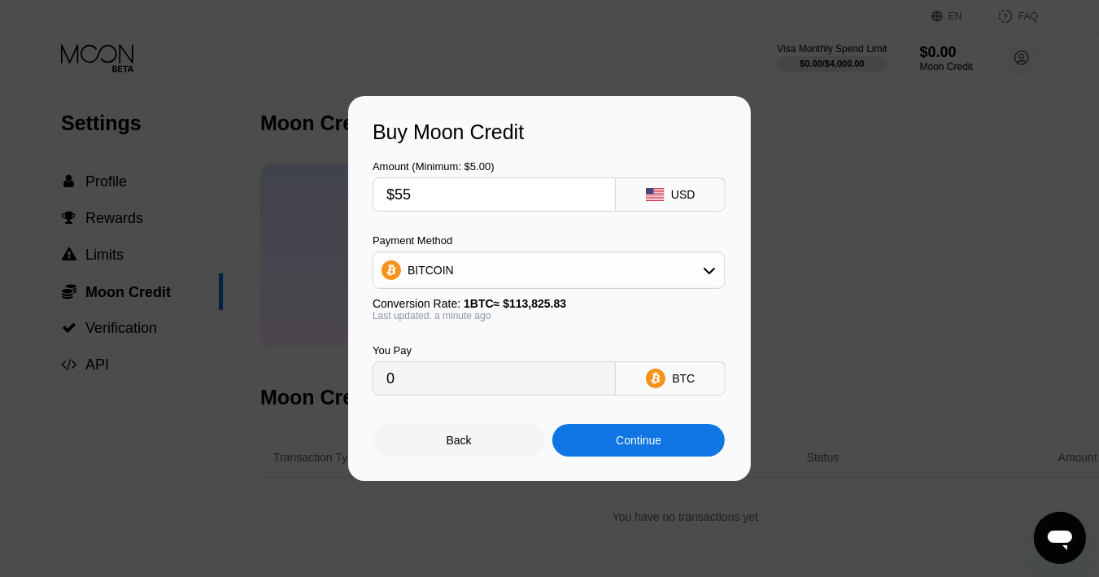
type input "0.00048320"
type input "$5"
type input "0.00004393"
type input "$5"
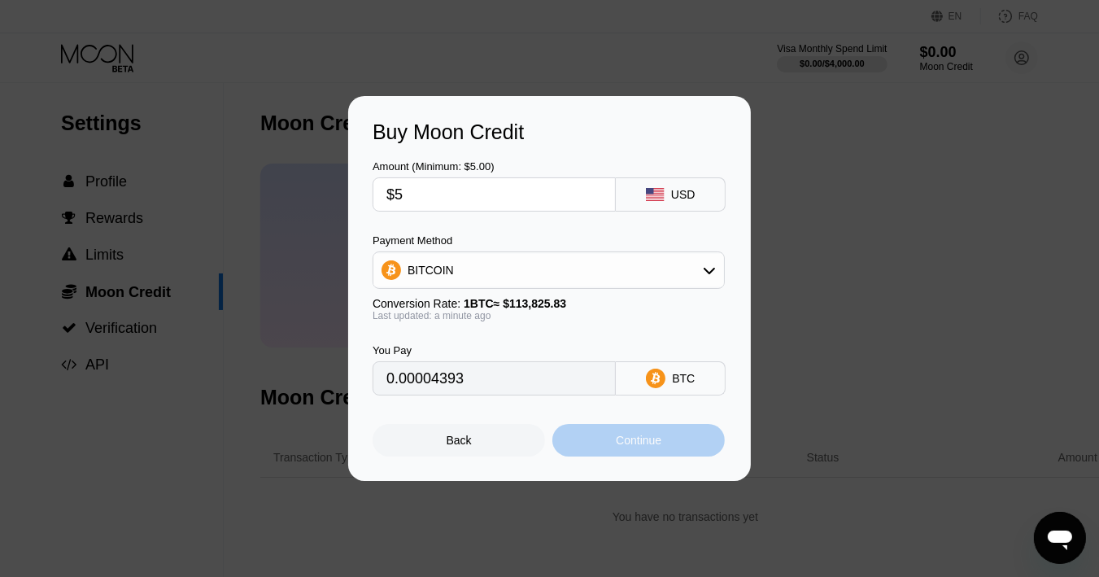
click at [607, 448] on div "Continue" at bounding box center [638, 440] width 172 height 33
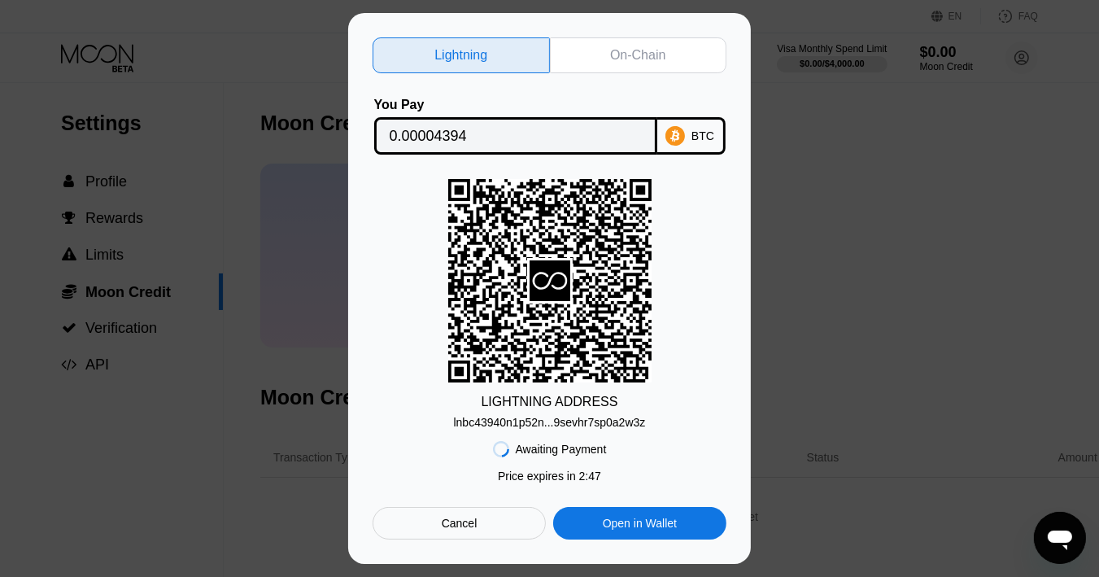
click at [642, 516] on div "Open in Wallet" at bounding box center [639, 523] width 173 height 33
drag, startPoint x: 1031, startPoint y: 123, endPoint x: 1018, endPoint y: 124, distance: 13.0
click at [1028, 121] on div "Lightning On-Chain You Pay 0.00004394 BTC LIGHTNING ADDRESS lnbc43940n1p52n...9…" at bounding box center [549, 288] width 1099 height 551
click at [992, 132] on div "Lightning On-Chain You Pay 0.00004394 BTC LIGHTNING ADDRESS lnbc43940n1p52n...9…" at bounding box center [549, 288] width 1099 height 551
click at [444, 521] on div "Cancel" at bounding box center [460, 523] width 36 height 15
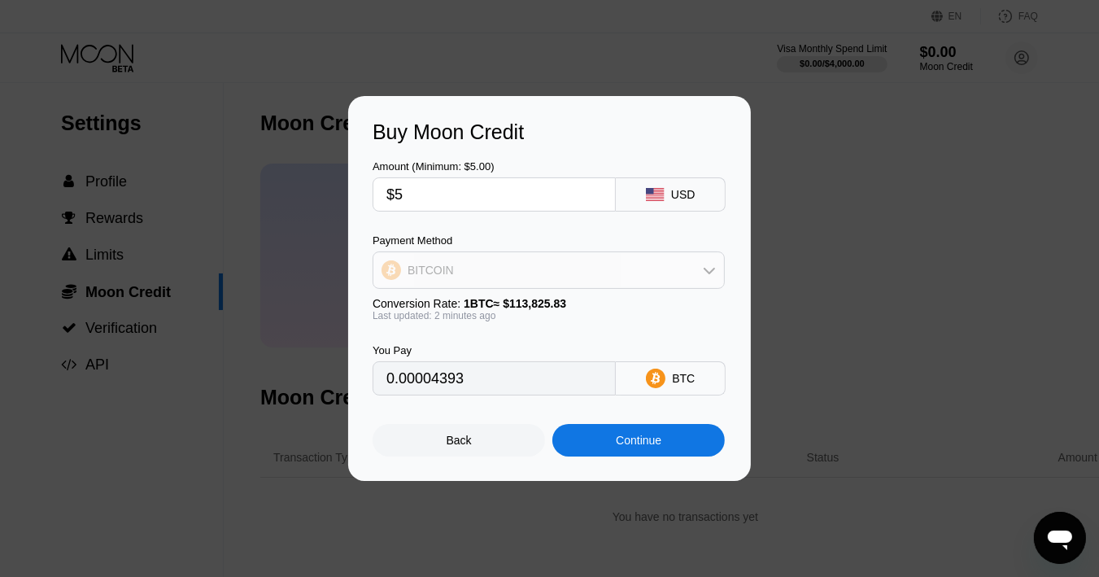
click at [582, 281] on div "BITCOIN" at bounding box center [548, 270] width 351 height 33
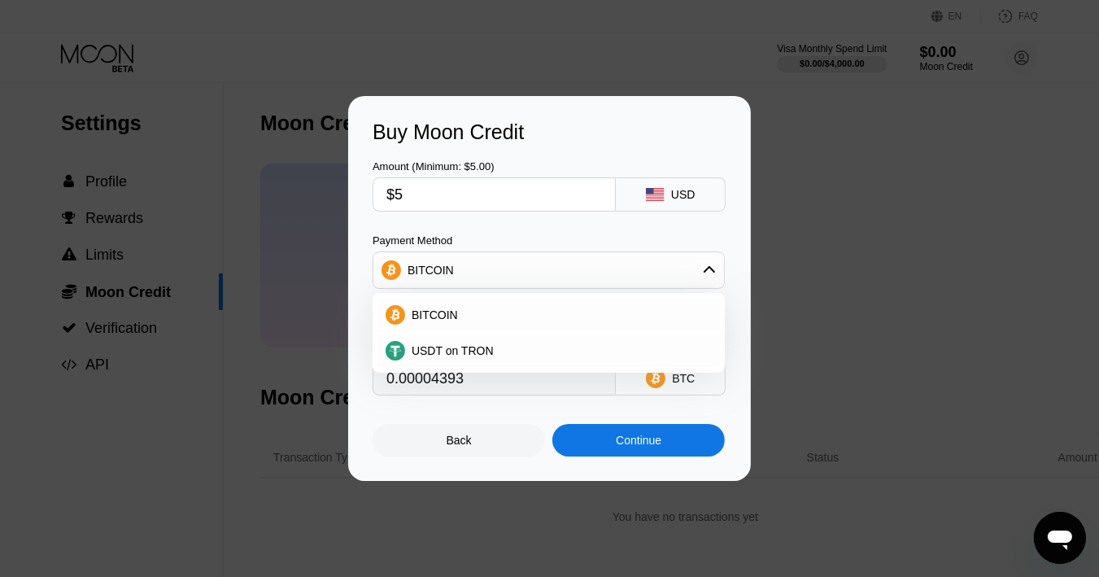
click at [603, 267] on div "BITCOIN" at bounding box center [548, 270] width 351 height 33
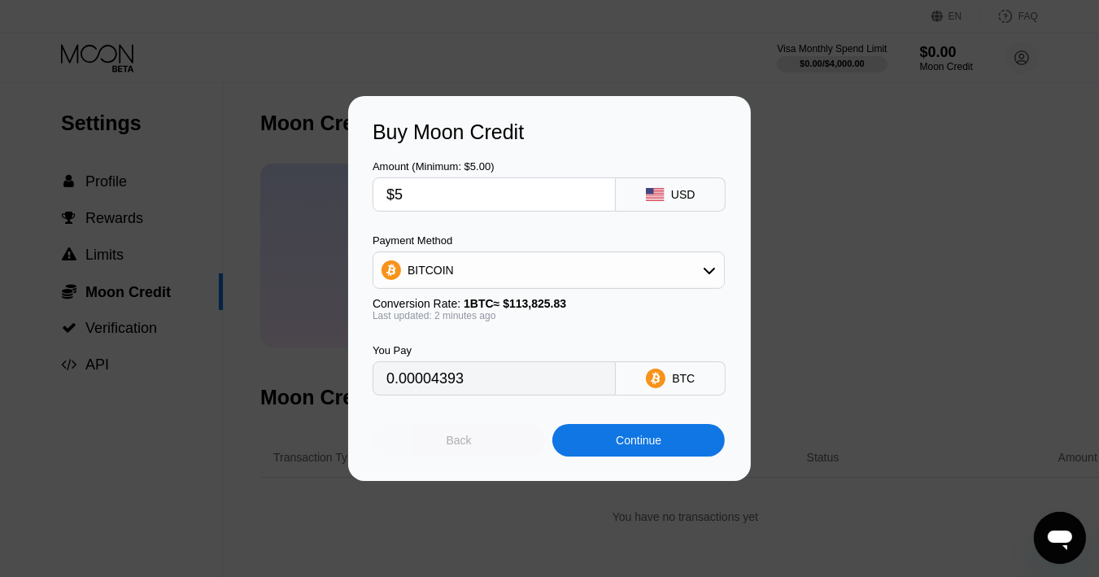
click at [449, 447] on div "Back" at bounding box center [459, 440] width 25 height 13
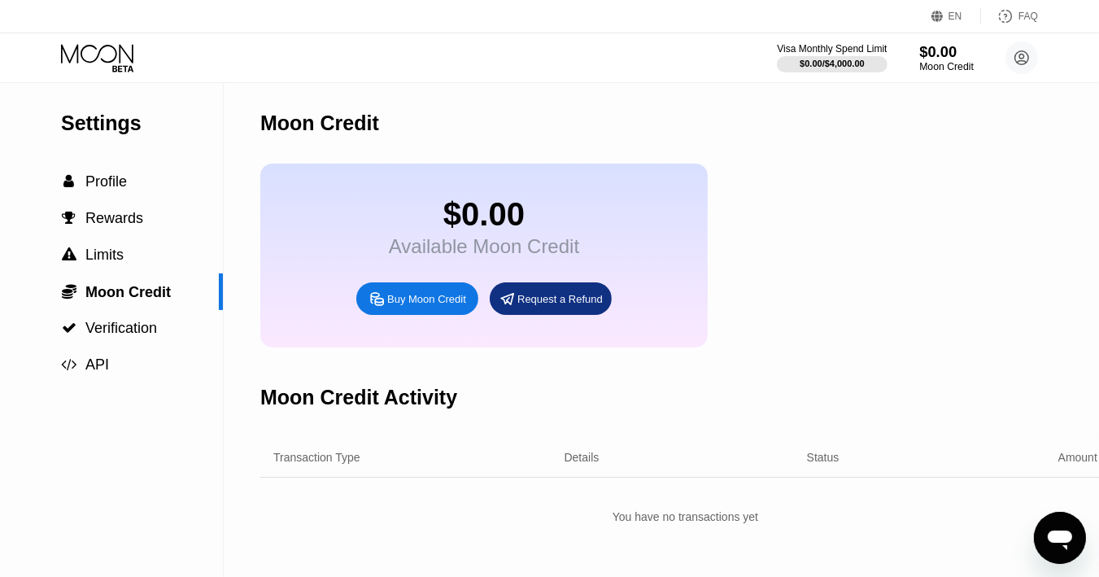
click at [921, 64] on div "Moon Credit" at bounding box center [946, 66] width 54 height 11
click at [403, 306] on div "Buy Moon Credit" at bounding box center [426, 299] width 79 height 14
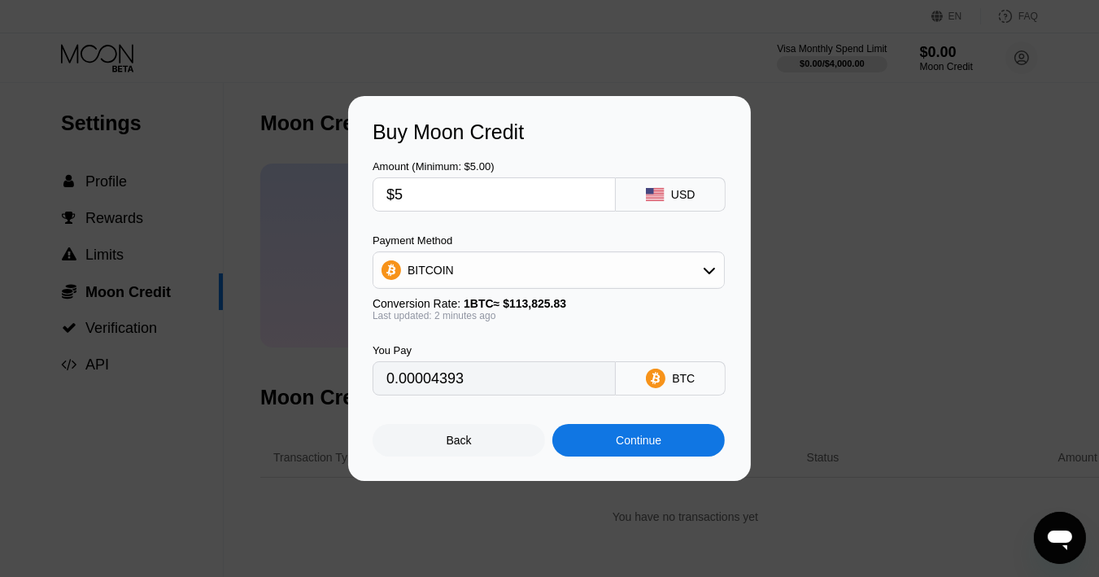
click at [668, 182] on div "USD" at bounding box center [671, 194] width 110 height 34
click at [579, 435] on div "Continue" at bounding box center [638, 440] width 172 height 33
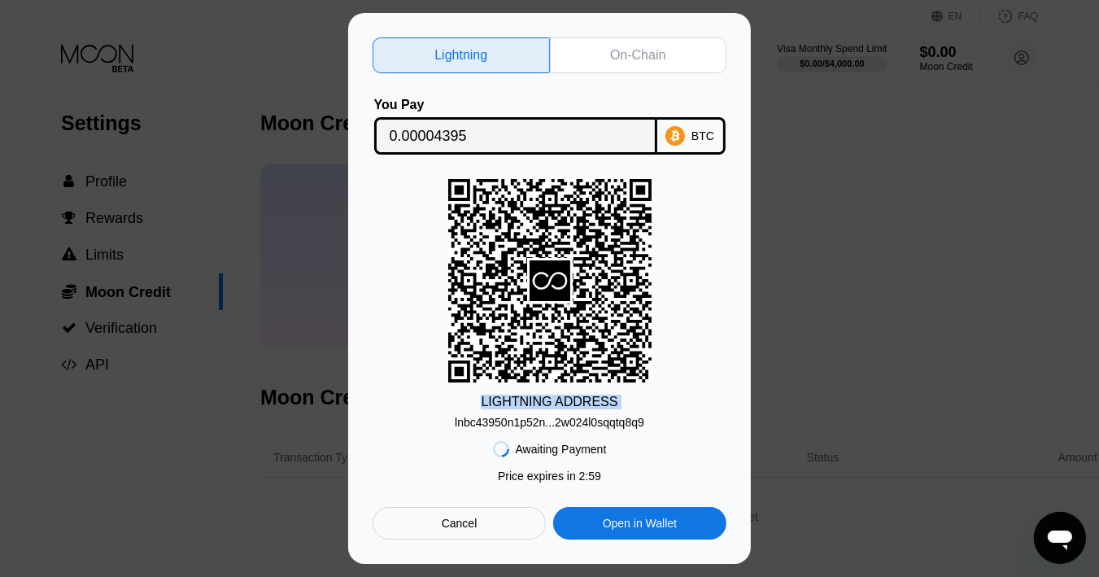
click at [656, 272] on div "LIGHTNING ADDRESS lnbc43950n1p52n...2w024l0sqqtq8q9" at bounding box center [550, 304] width 354 height 250
click at [688, 117] on div "BTC" at bounding box center [691, 135] width 68 height 37
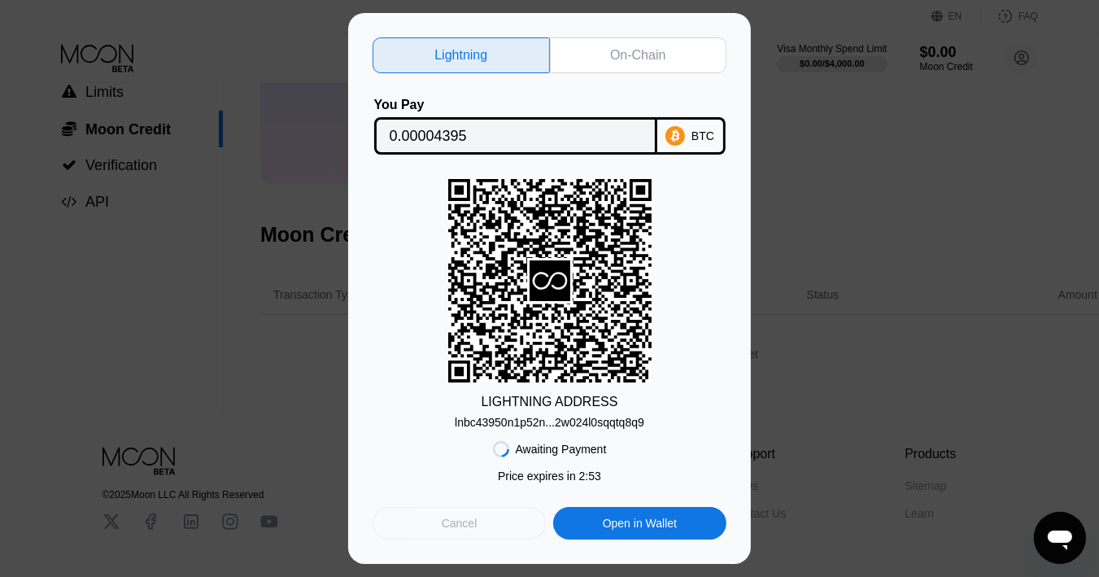
click at [439, 530] on div "Cancel" at bounding box center [459, 523] width 173 height 33
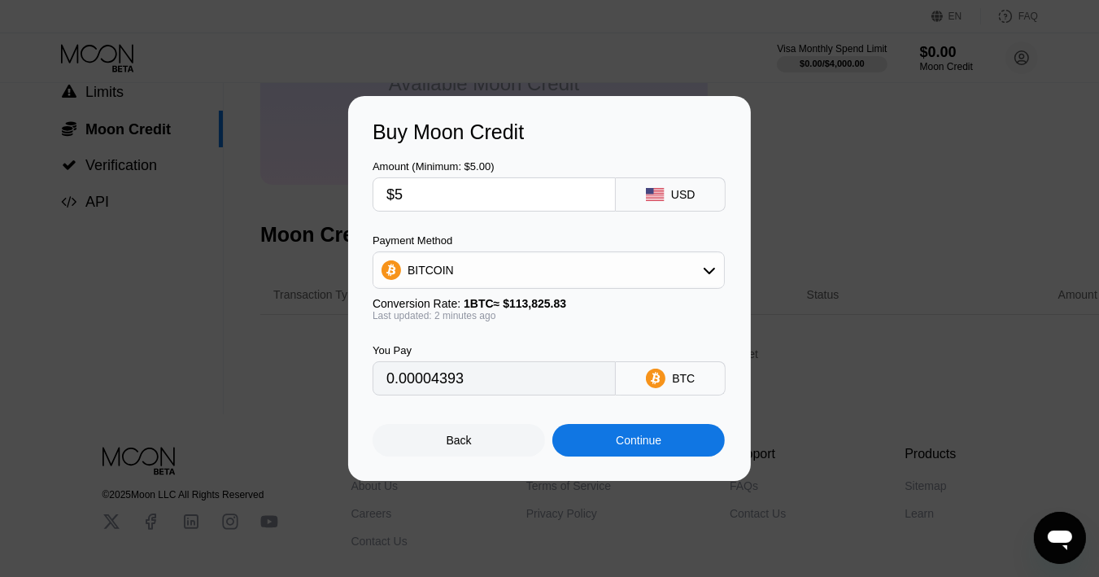
click at [421, 444] on div "Back" at bounding box center [459, 440] width 172 height 33
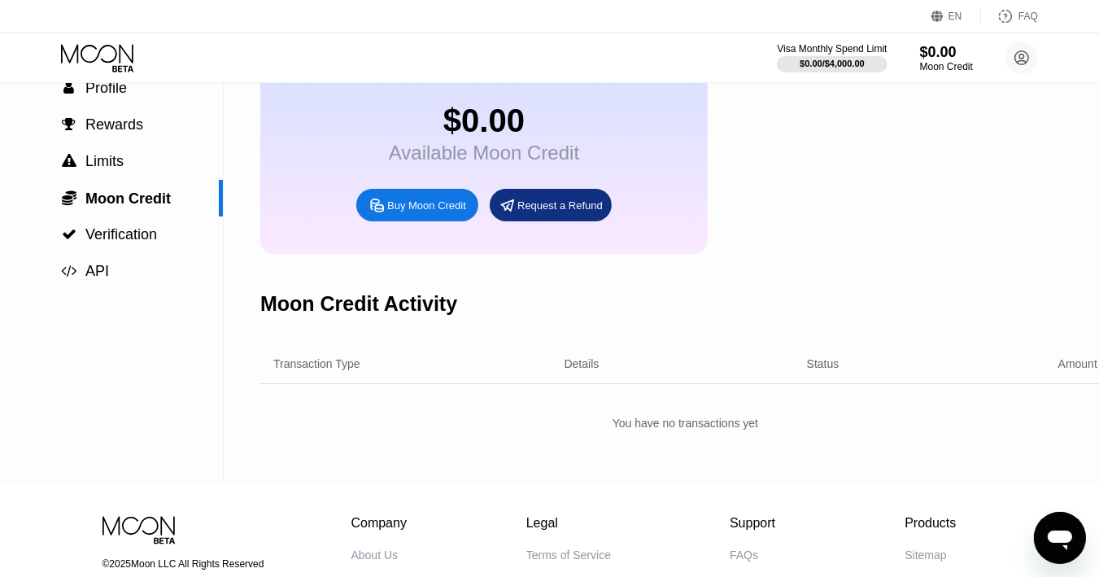
scroll to position [0, 0]
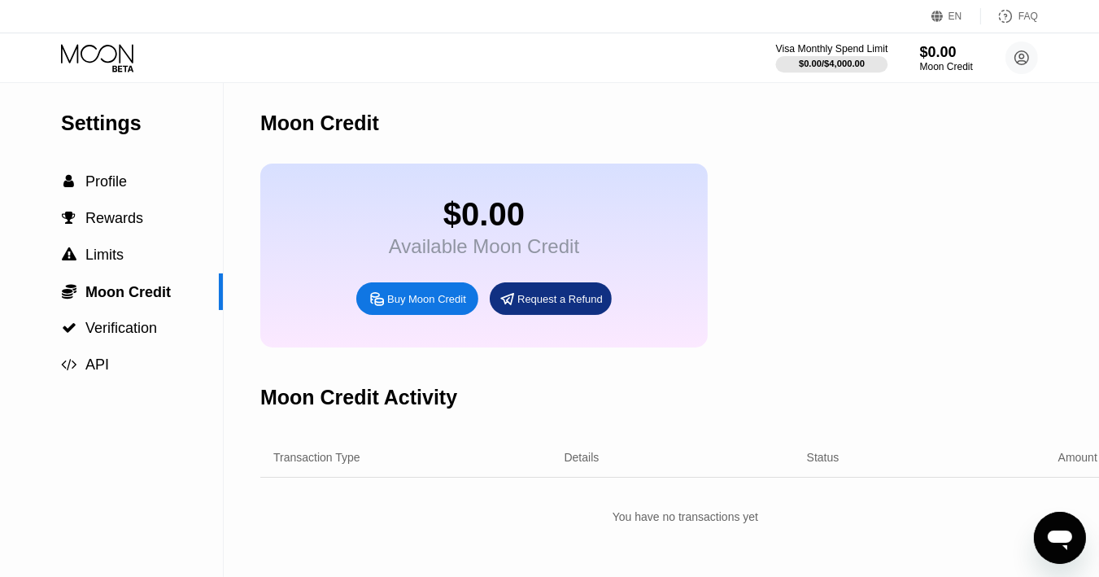
click at [831, 59] on div "$0.00 / $4,000.00" at bounding box center [832, 64] width 66 height 10
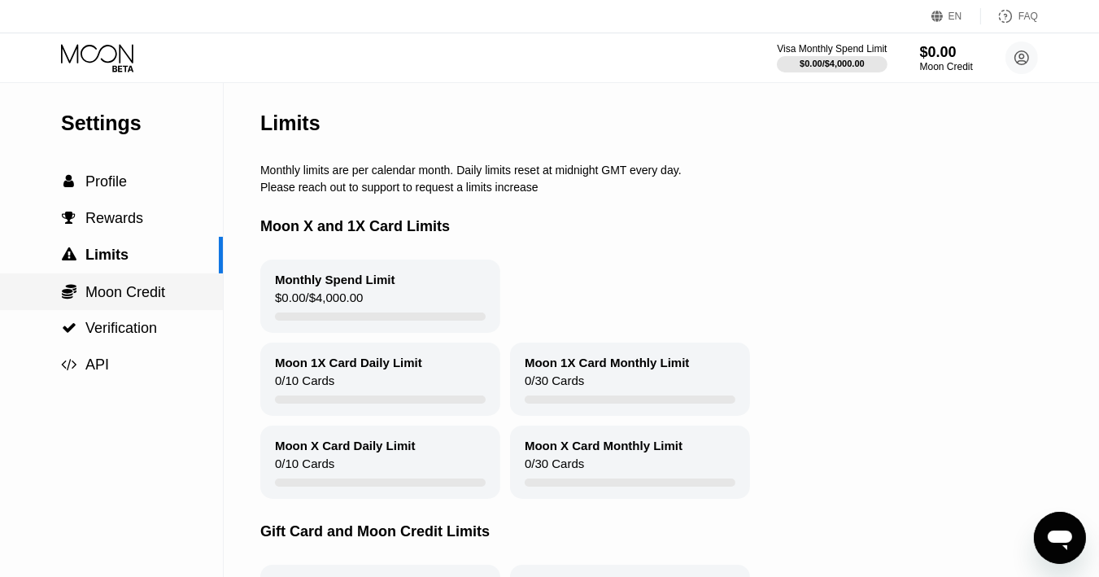
click at [144, 310] on div " Moon Credit" at bounding box center [111, 291] width 223 height 37
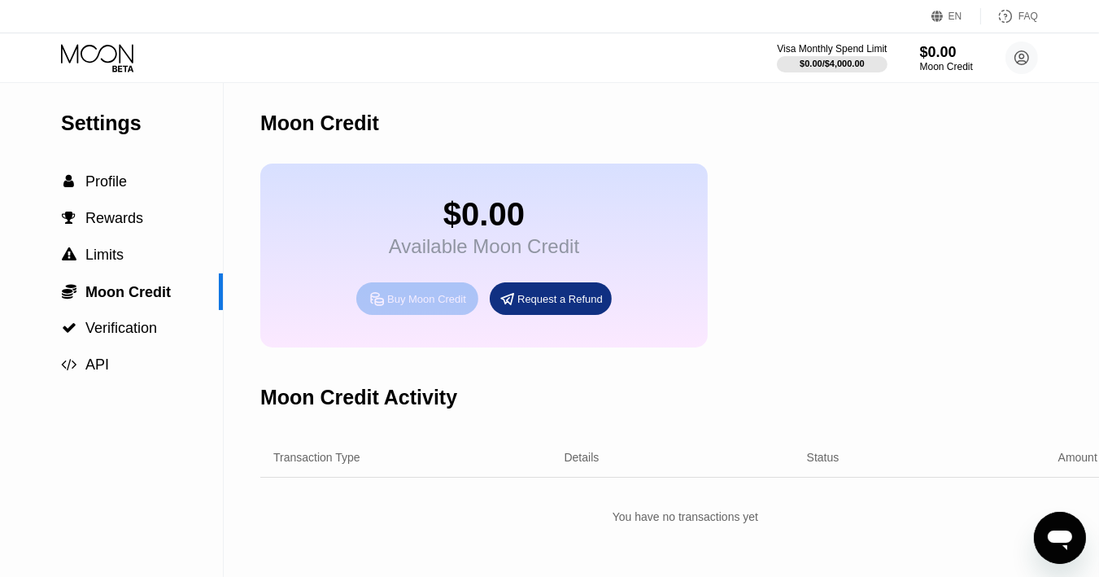
click at [461, 306] on div "Buy Moon Credit" at bounding box center [426, 299] width 79 height 14
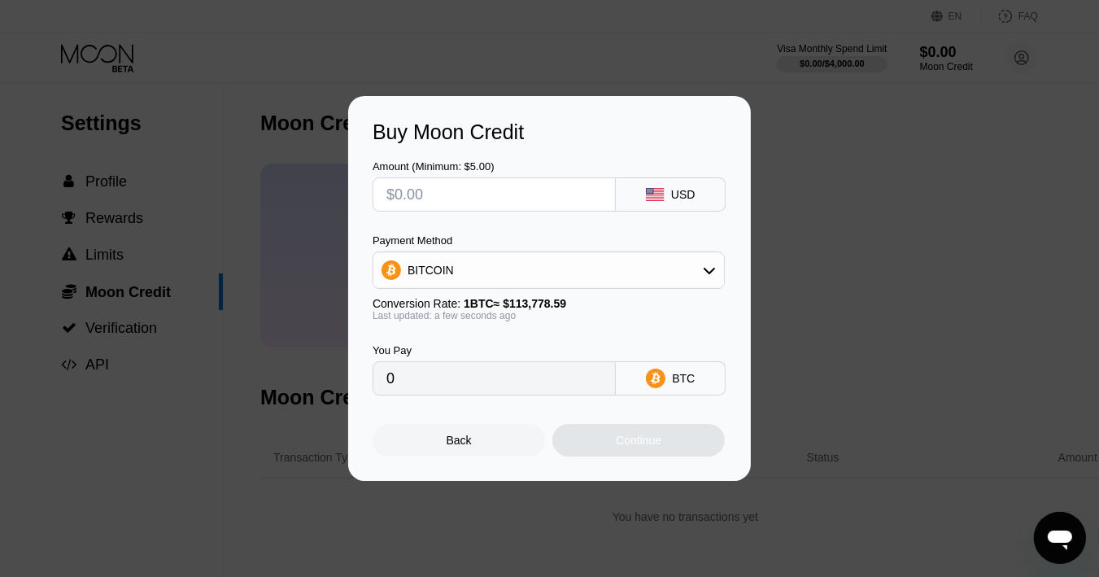
click at [878, 238] on div "Buy Moon Credit Amount (Minimum: $5.00) USD Payment Method BITCOIN Conversion R…" at bounding box center [549, 288] width 1099 height 385
click at [439, 448] on div "Back" at bounding box center [459, 440] width 172 height 33
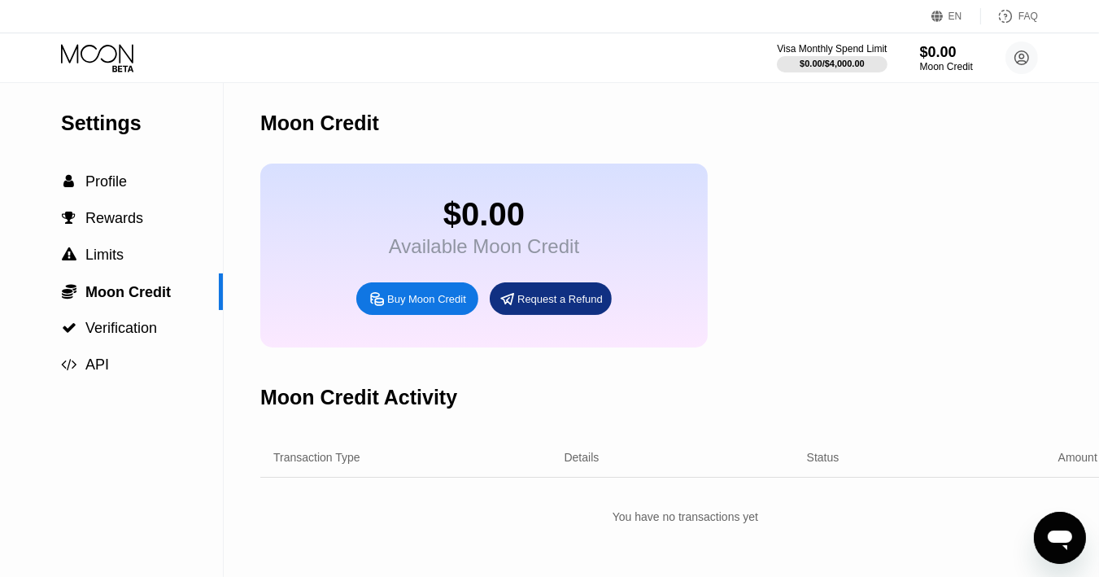
click at [81, 66] on icon at bounding box center [99, 58] width 76 height 28
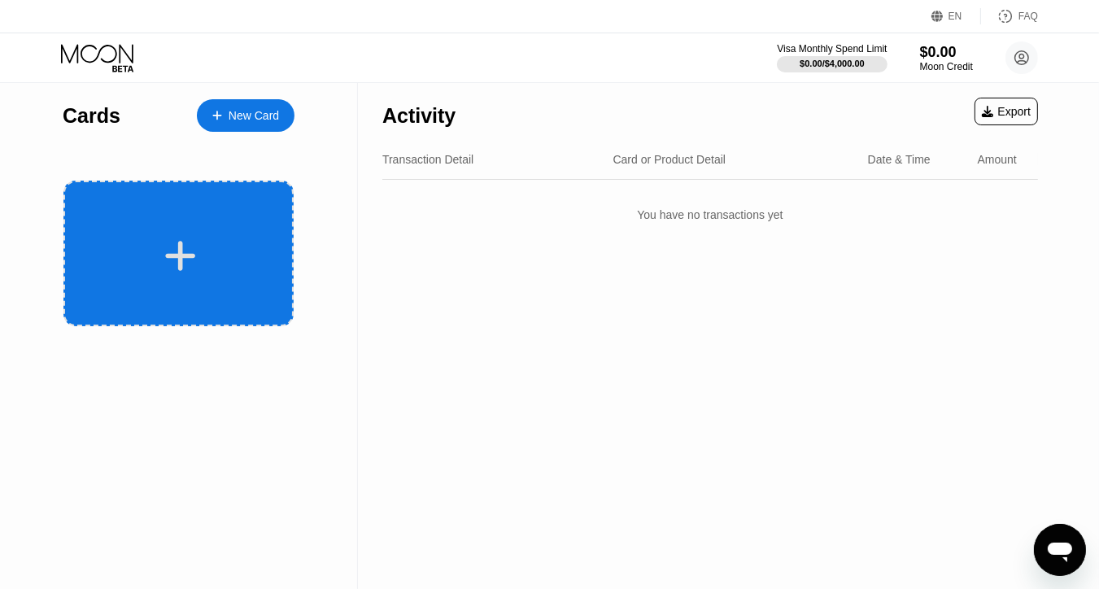
click at [198, 237] on div at bounding box center [178, 254] width 230 height 146
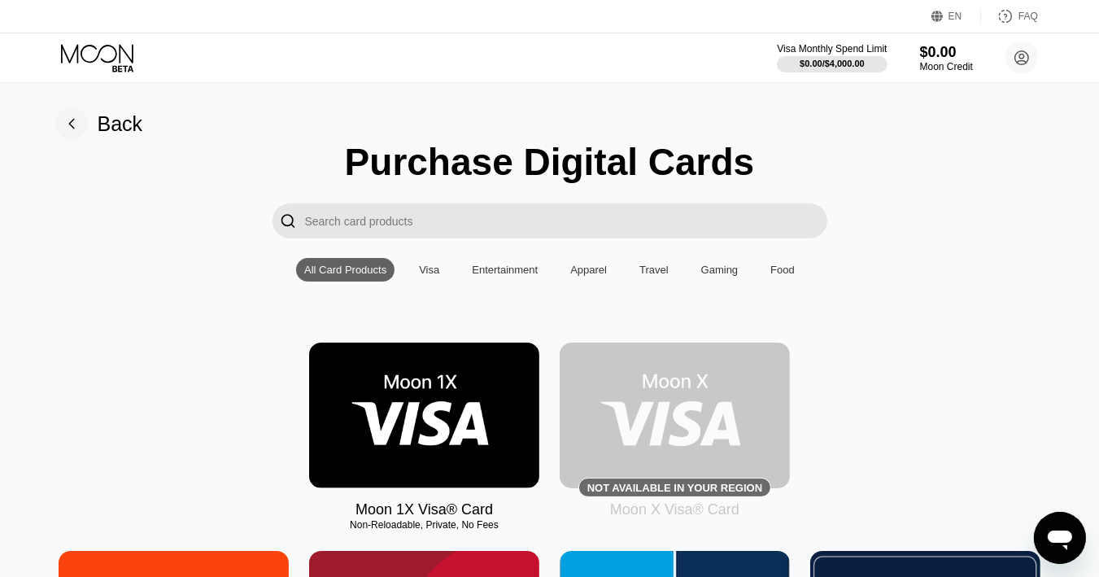
scroll to position [163, 0]
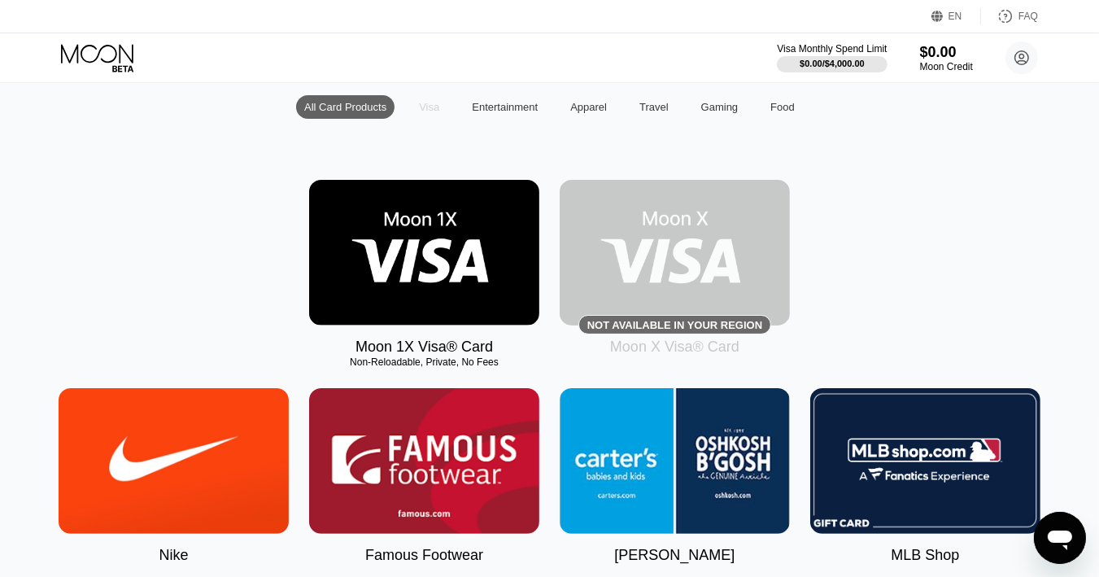
click at [423, 111] on div "Visa" at bounding box center [429, 107] width 20 height 12
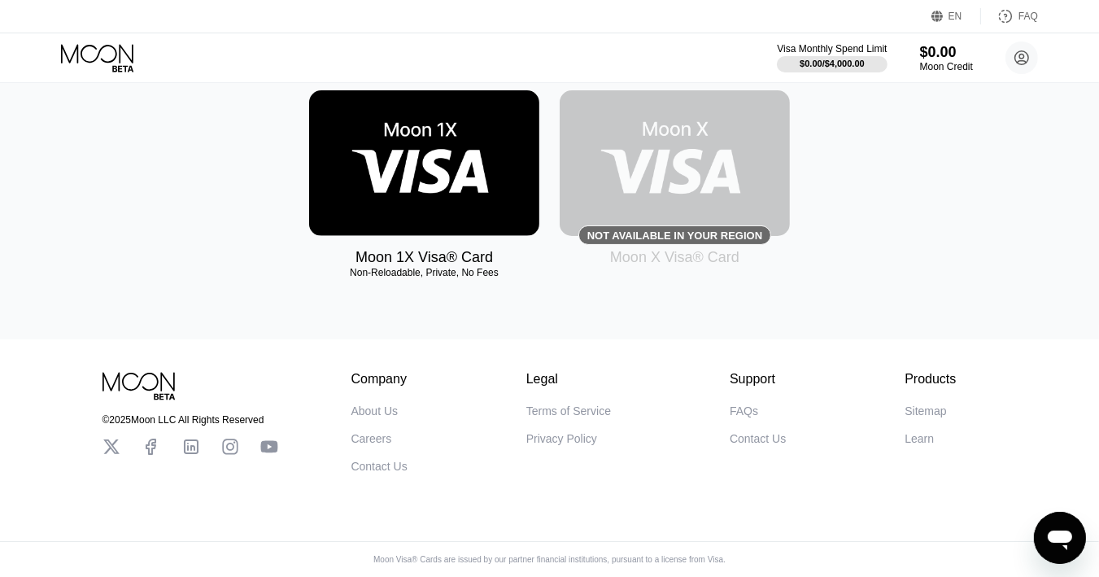
scroll to position [271, 0]
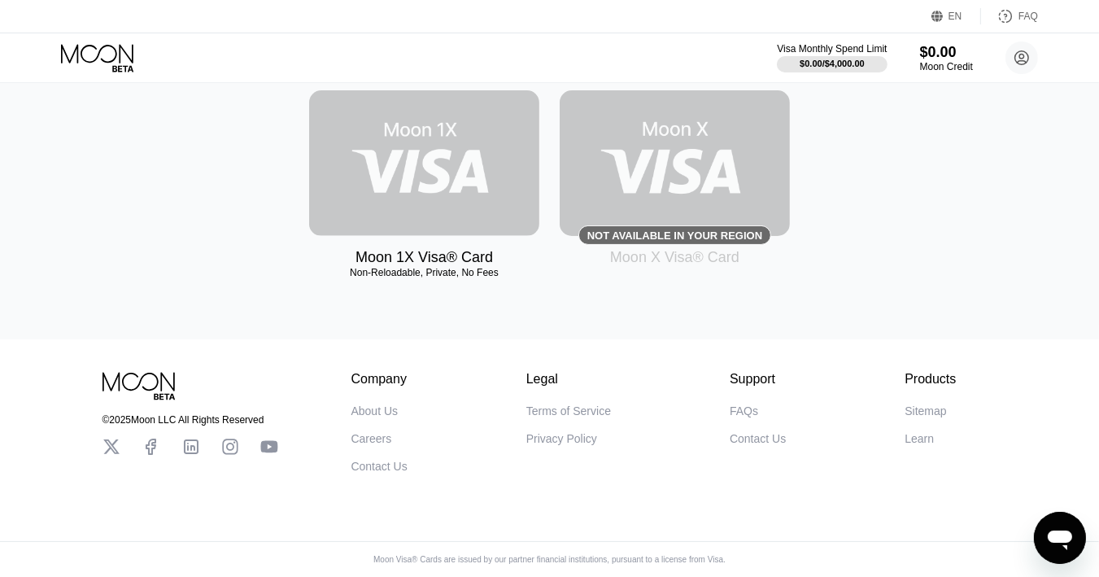
click at [448, 167] on img at bounding box center [424, 163] width 230 height 146
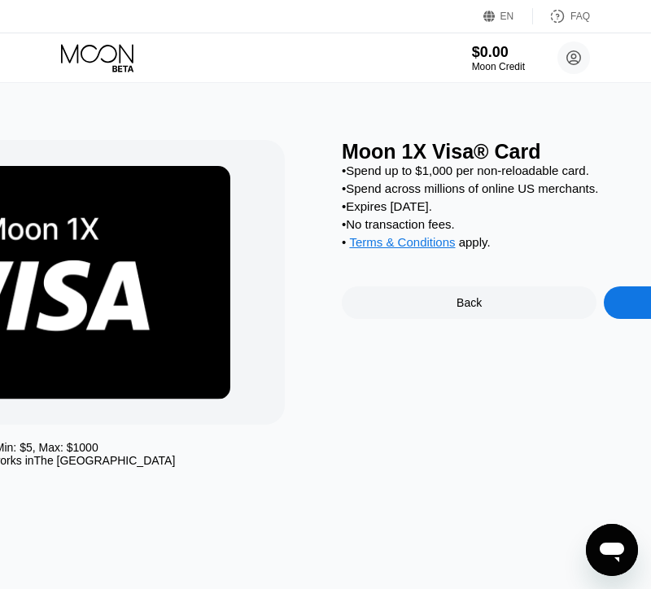
click at [419, 464] on div "Min: $ 5 , Max: $ 1000 This card only works in The United States Moon 1X Visa® …" at bounding box center [325, 336] width 1099 height 506
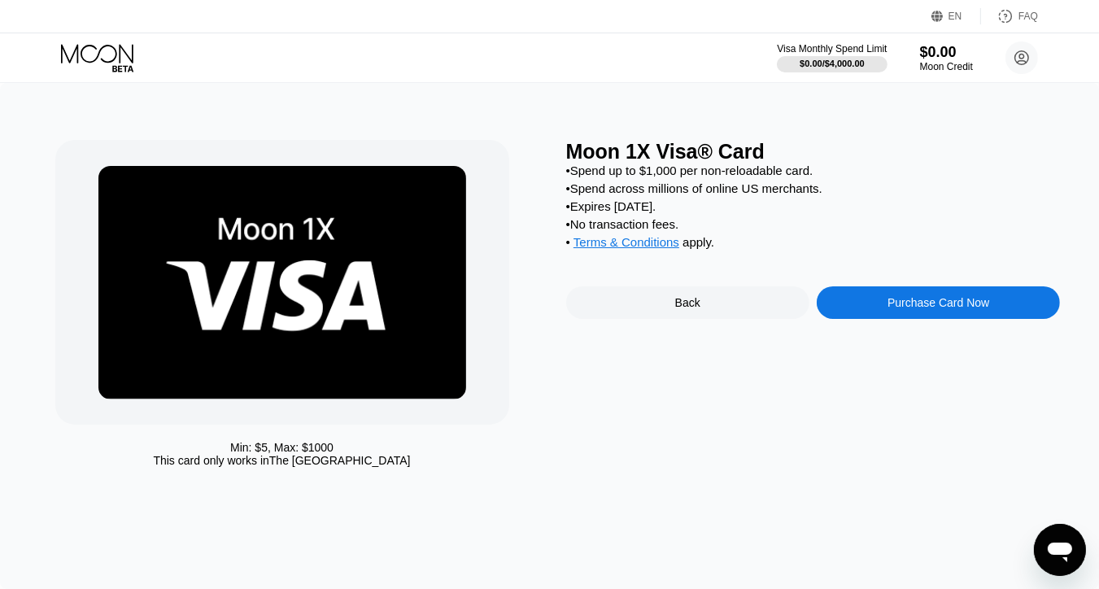
click at [982, 308] on div "Purchase Card Now" at bounding box center [938, 302] width 243 height 33
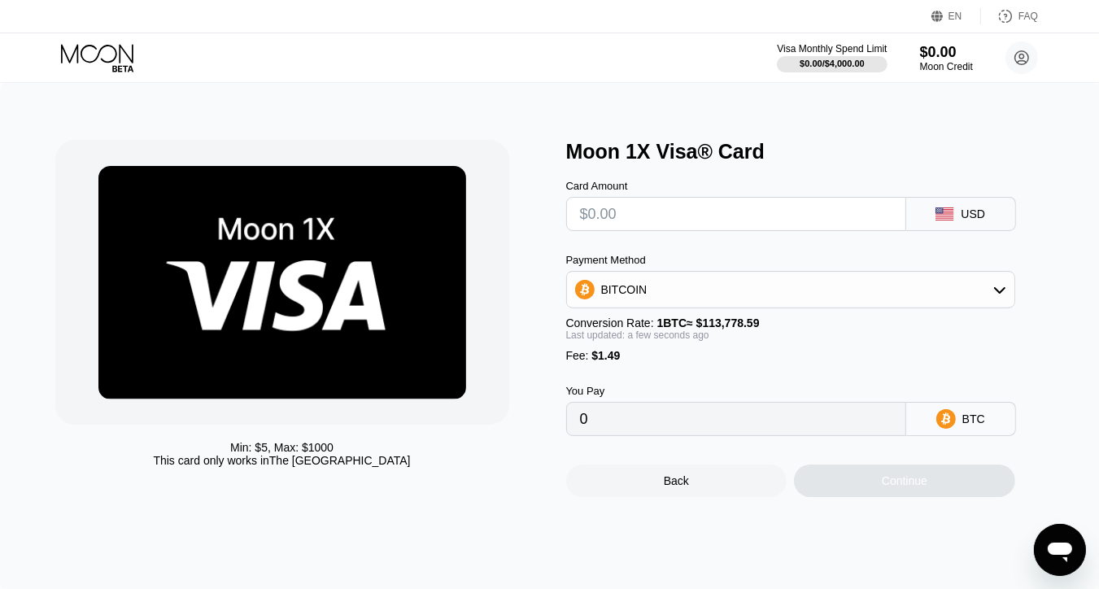
drag, startPoint x: 758, startPoint y: 457, endPoint x: 757, endPoint y: 442, distance: 15.5
click at [757, 452] on div "Back Continue" at bounding box center [813, 466] width 495 height 61
click at [757, 435] on input "0" at bounding box center [736, 419] width 312 height 33
click at [632, 436] on div "0" at bounding box center [736, 419] width 340 height 34
click at [620, 435] on input "0" at bounding box center [736, 419] width 312 height 33
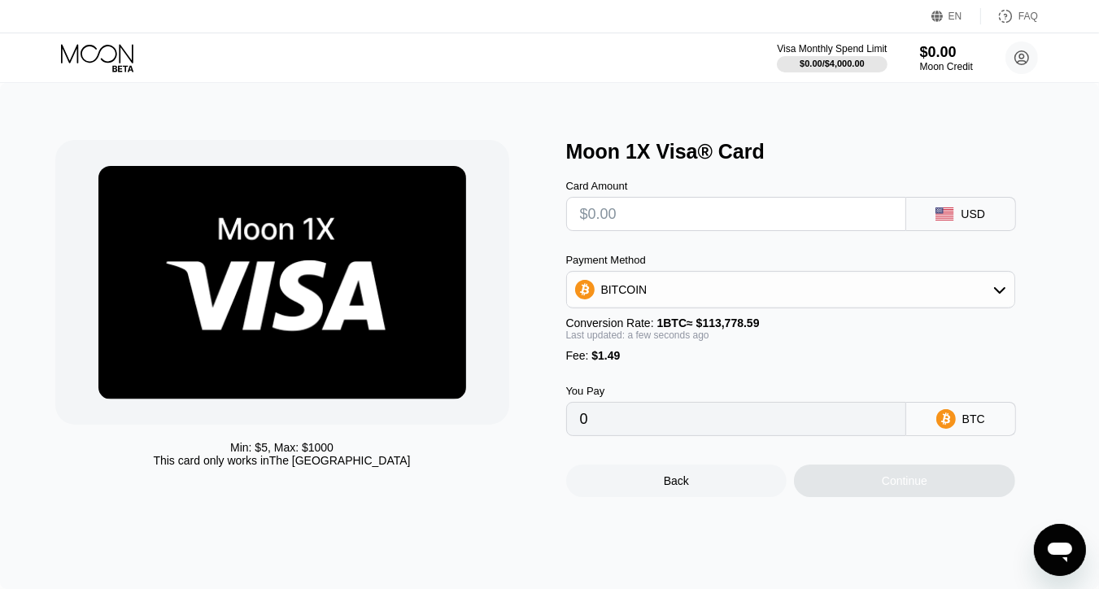
click at [592, 434] on input "0" at bounding box center [736, 419] width 312 height 33
click at [664, 211] on input "text" at bounding box center [736, 214] width 312 height 33
type input "$1"
type input "0.00002189"
type input "$11"
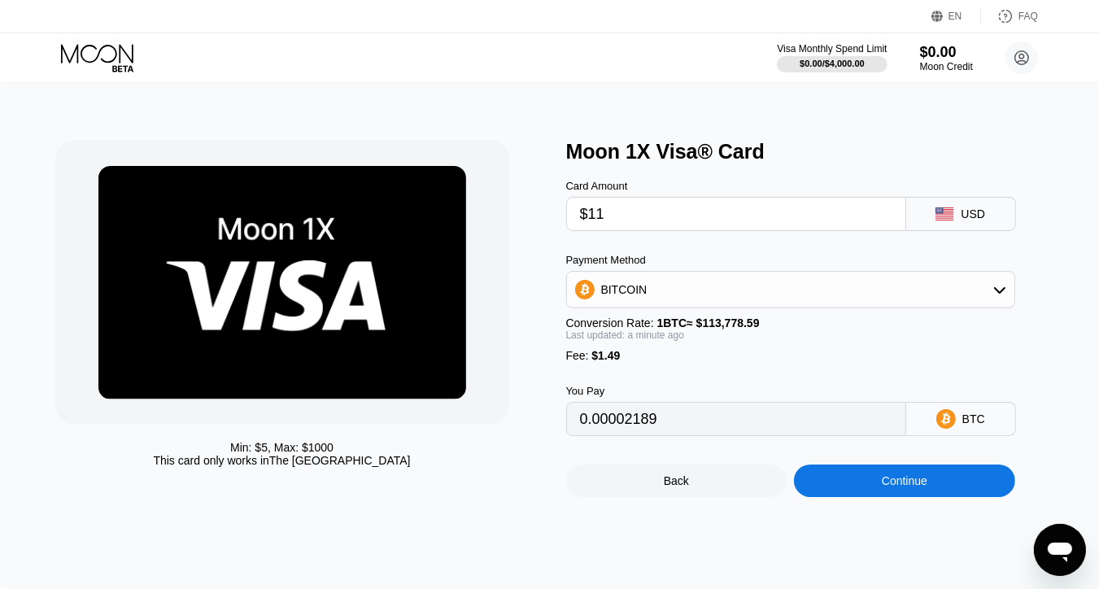
type input "0.00010978"
type input "$111"
type input "0.00098868"
type input "$1111"
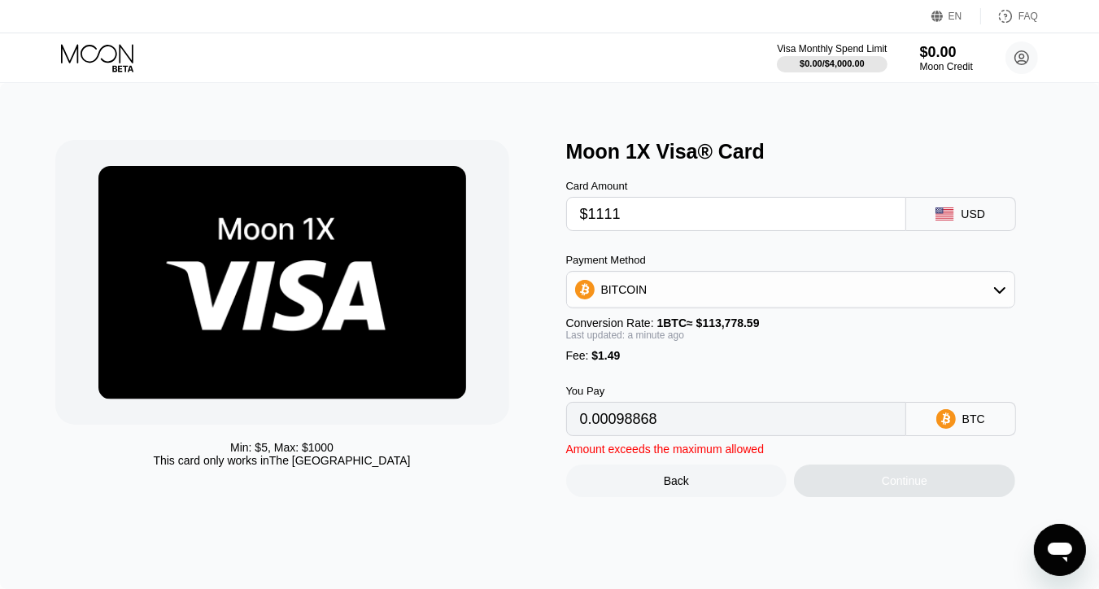
type input "0.00977768"
type input "$11111"
type input "0.09766767"
type input "$111111"
type input "0.97656763"
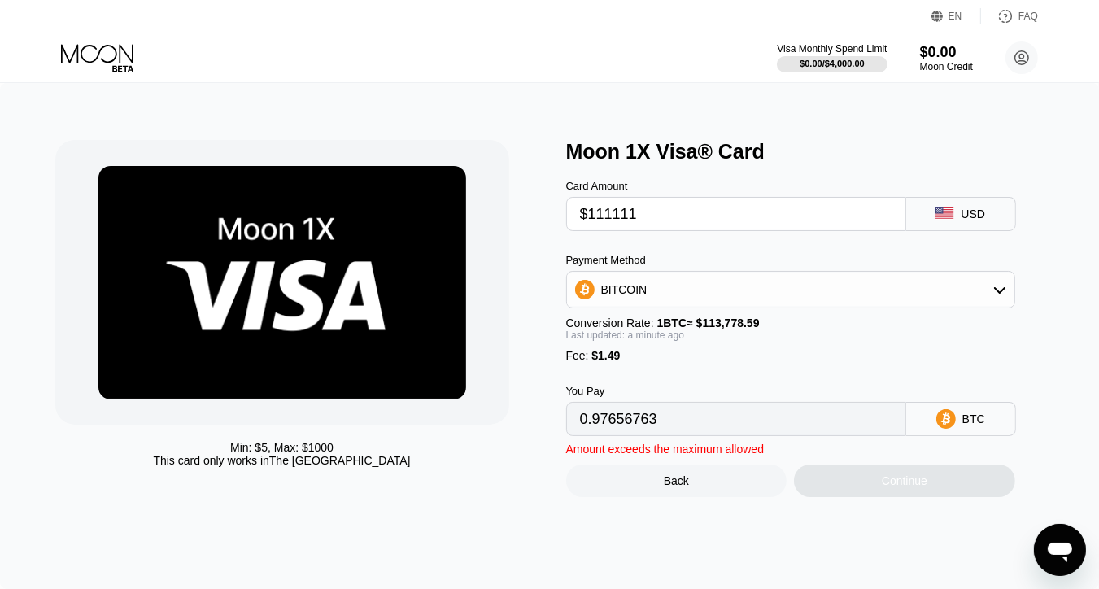
type input "$1111111"
type input "9.76556716"
type input "$11111111"
type input "97.65556250"
type input "$111111111"
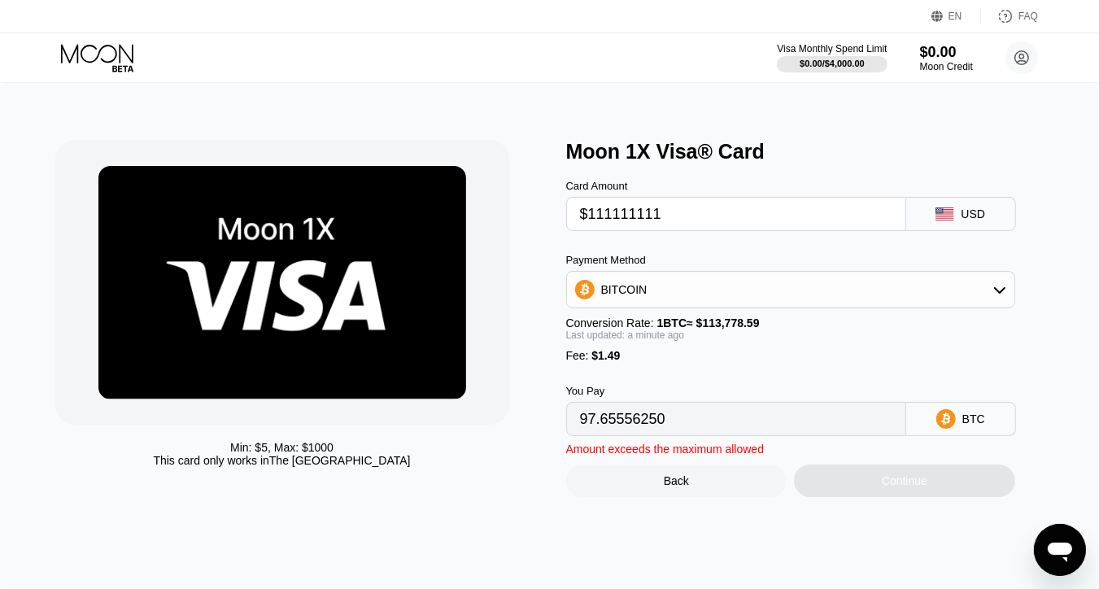
type input "976.55551592"
type input "$1111111111"
type input "9765.55505012"
type input "$1000"
type input "0.00880210"
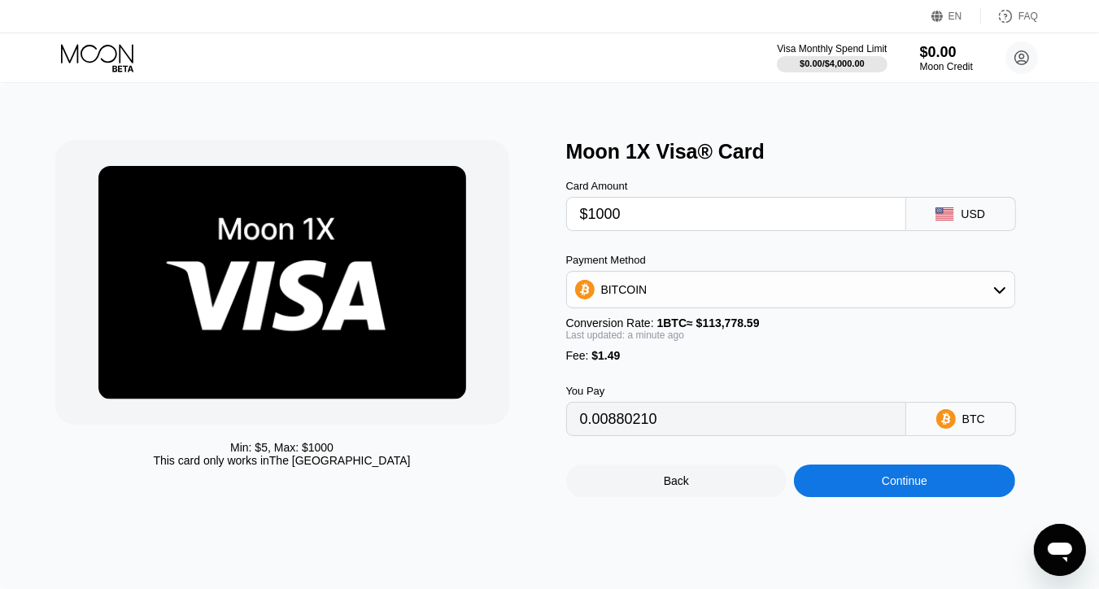
drag, startPoint x: 767, startPoint y: 430, endPoint x: 746, endPoint y: 361, distance: 72.3
drag, startPoint x: 746, startPoint y: 361, endPoint x: 719, endPoint y: 366, distance: 27.3
click at [719, 362] on div "Fee : $1.49" at bounding box center [790, 355] width 449 height 13
click at [965, 215] on div "USD" at bounding box center [973, 213] width 24 height 13
click at [888, 487] on div "Continue" at bounding box center [905, 480] width 46 height 13
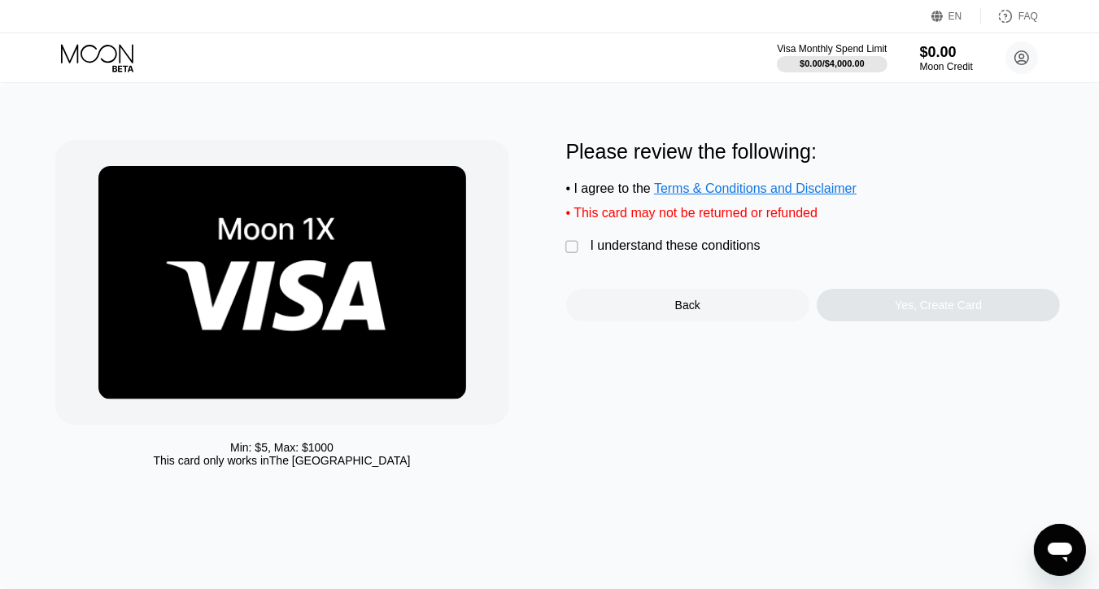
drag, startPoint x: 888, startPoint y: 498, endPoint x: 577, endPoint y: 257, distance: 393.7
click at [577, 255] on div "" at bounding box center [574, 247] width 16 height 16
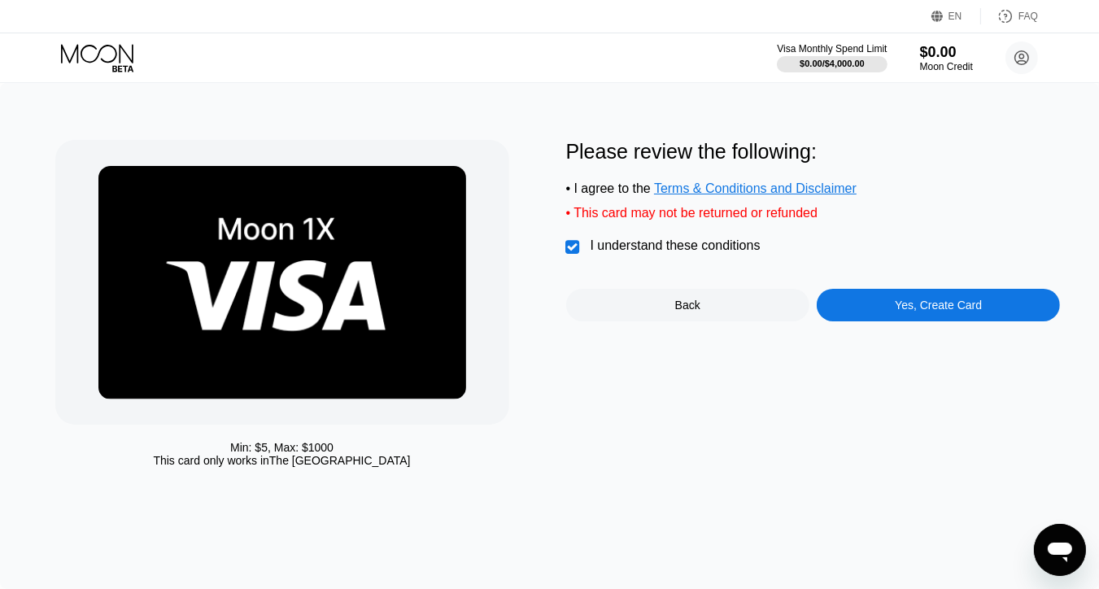
click at [877, 317] on div "Yes, Create Card" at bounding box center [938, 305] width 243 height 33
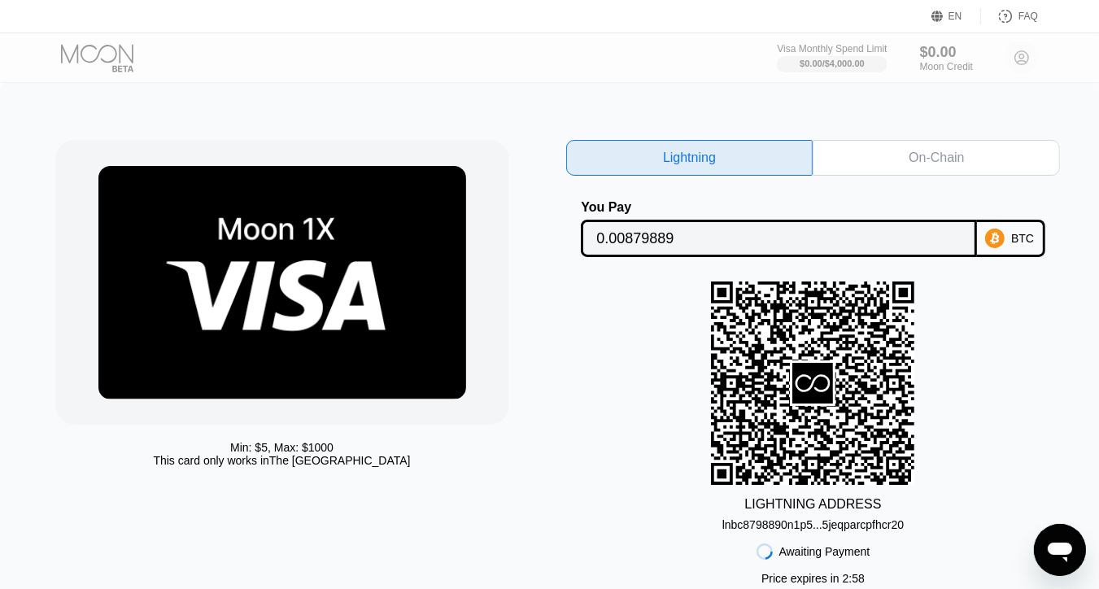
scroll to position [244, 0]
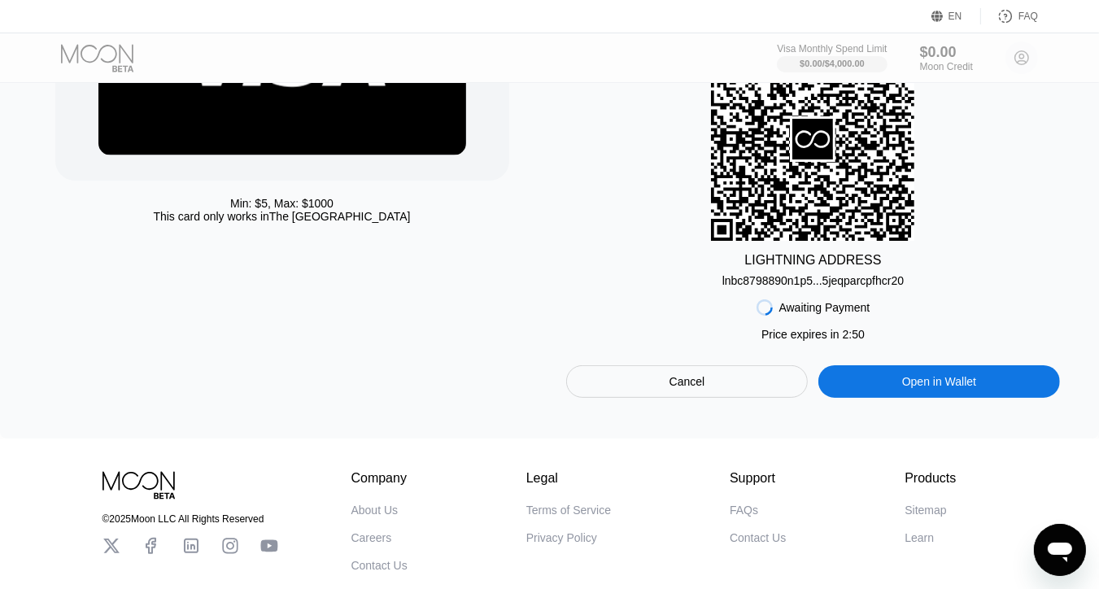
drag, startPoint x: 759, startPoint y: 306, endPoint x: 433, endPoint y: 190, distance: 346.3
click at [433, 190] on div "Min: $ 5 , Max: $ 1000 This card only works in The United States Lightning On-C…" at bounding box center [549, 147] width 989 height 502
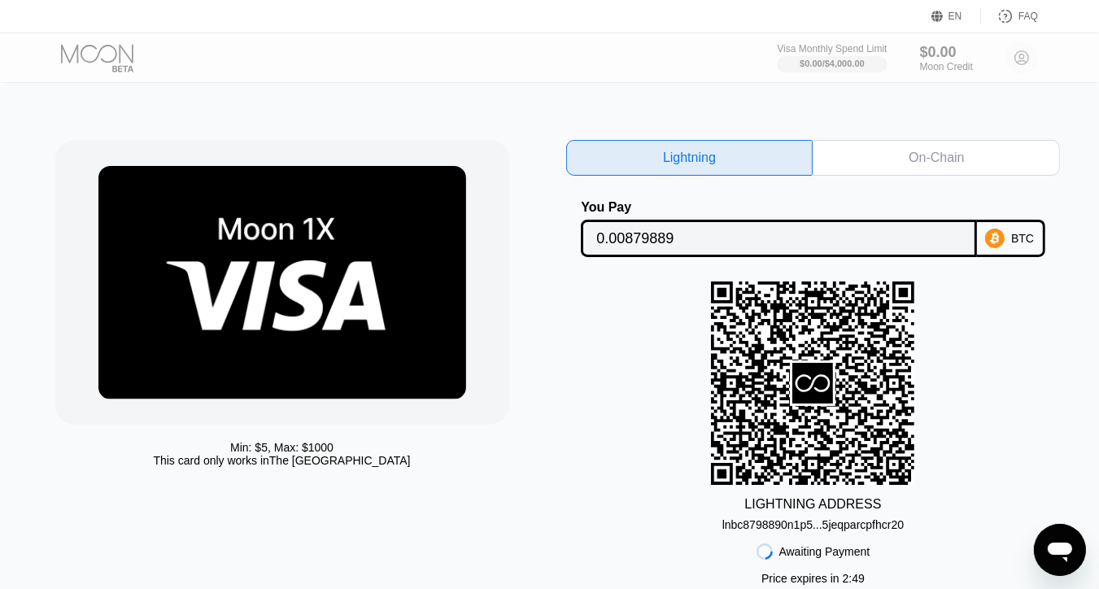
drag, startPoint x: 272, startPoint y: 269, endPoint x: 316, endPoint y: 271, distance: 43.1
click at [316, 271] on img at bounding box center [282, 282] width 368 height 233
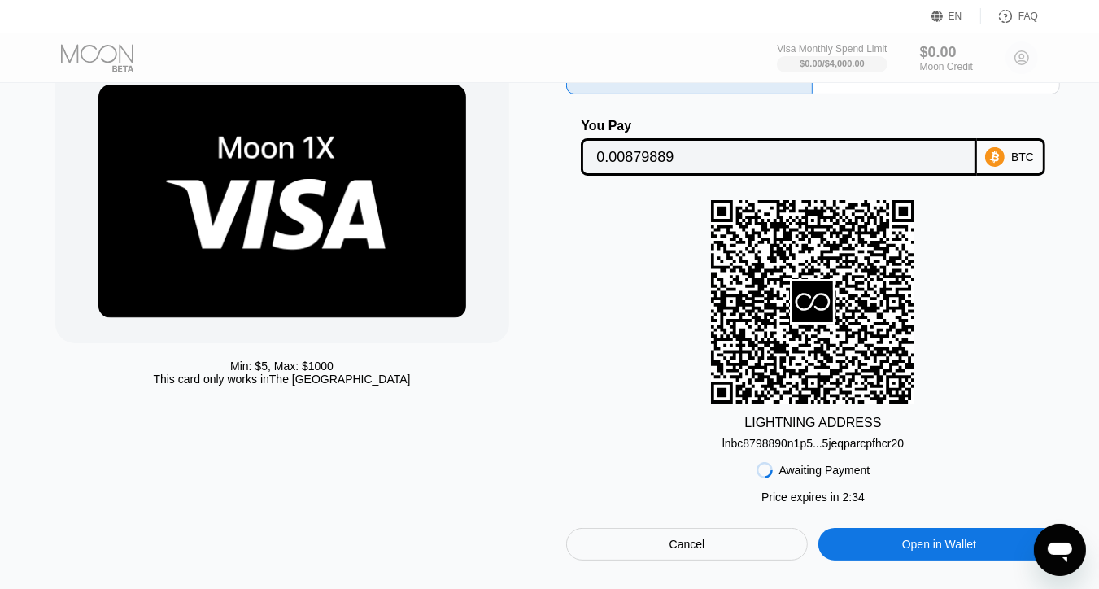
drag, startPoint x: 352, startPoint y: 344, endPoint x: 1018, endPoint y: -50, distance: 774.2
click at [1018, 0] on html "EN Language English Save FAQ Visa Monthly Spend Limit $0.00 / $4,000.00 $0.00 M…" at bounding box center [549, 213] width 1099 height 589
